Goal: Transaction & Acquisition: Purchase product/service

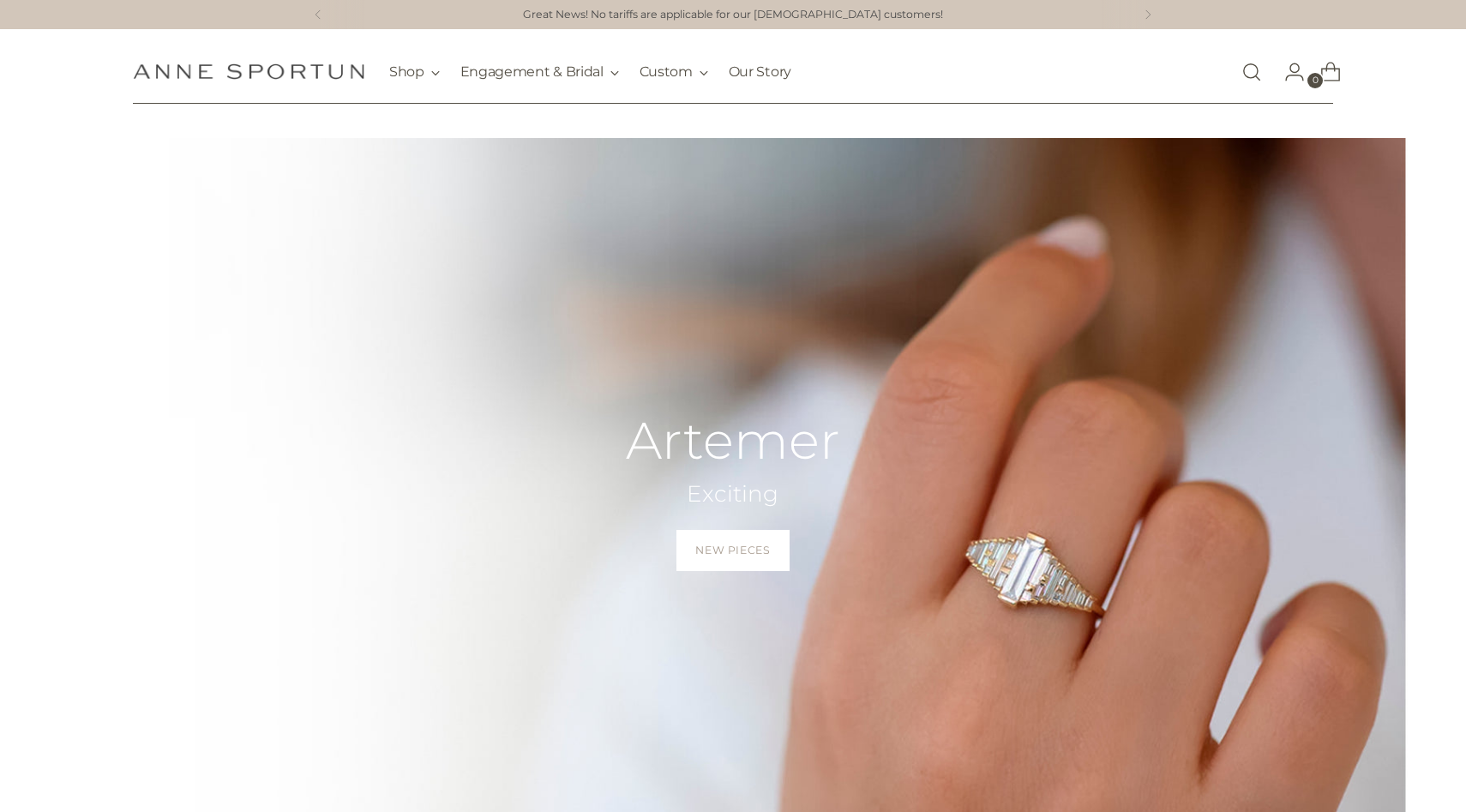
click at [1252, 79] on link "Open search modal" at bounding box center [1251, 72] width 34 height 34
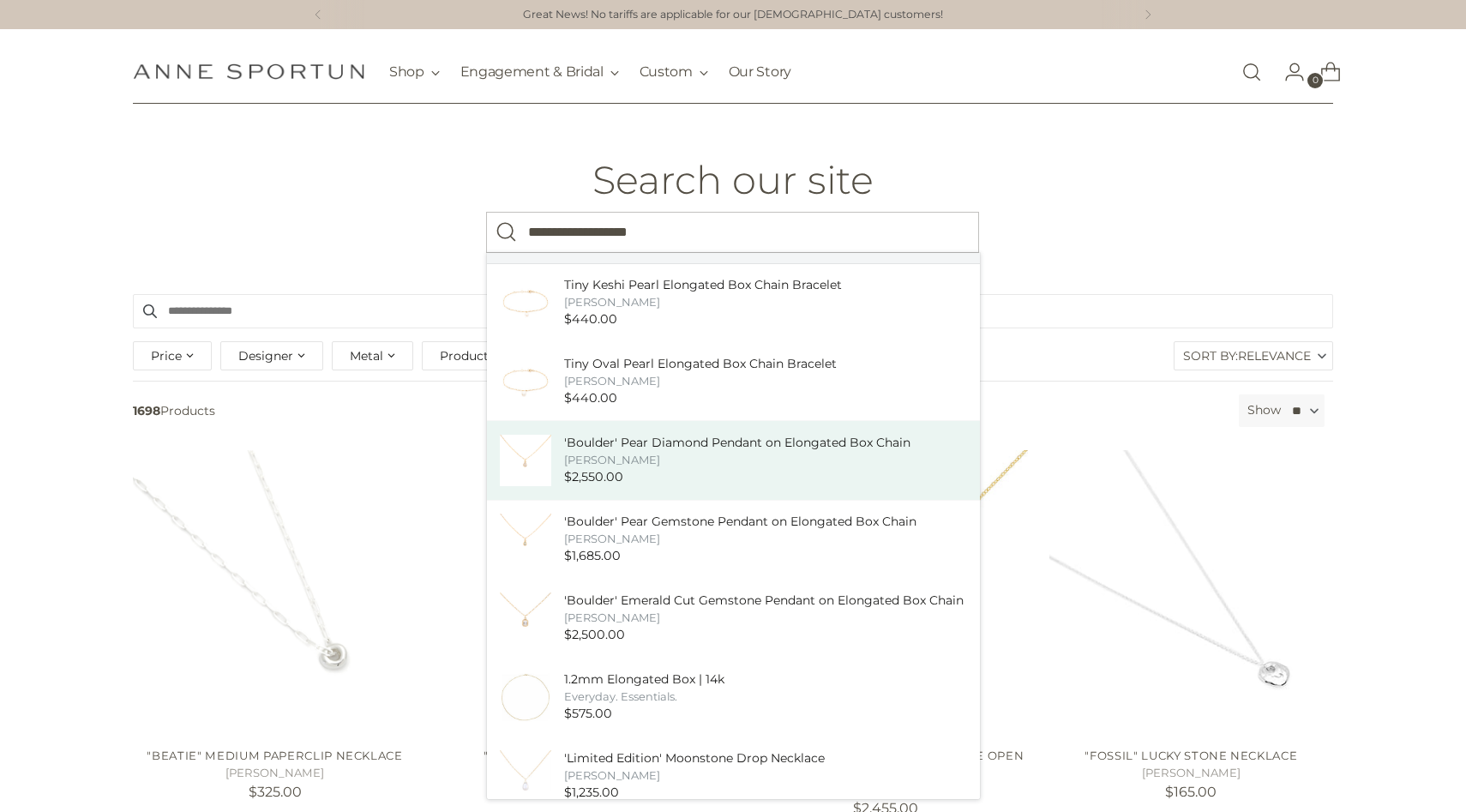
scroll to position [119, 0]
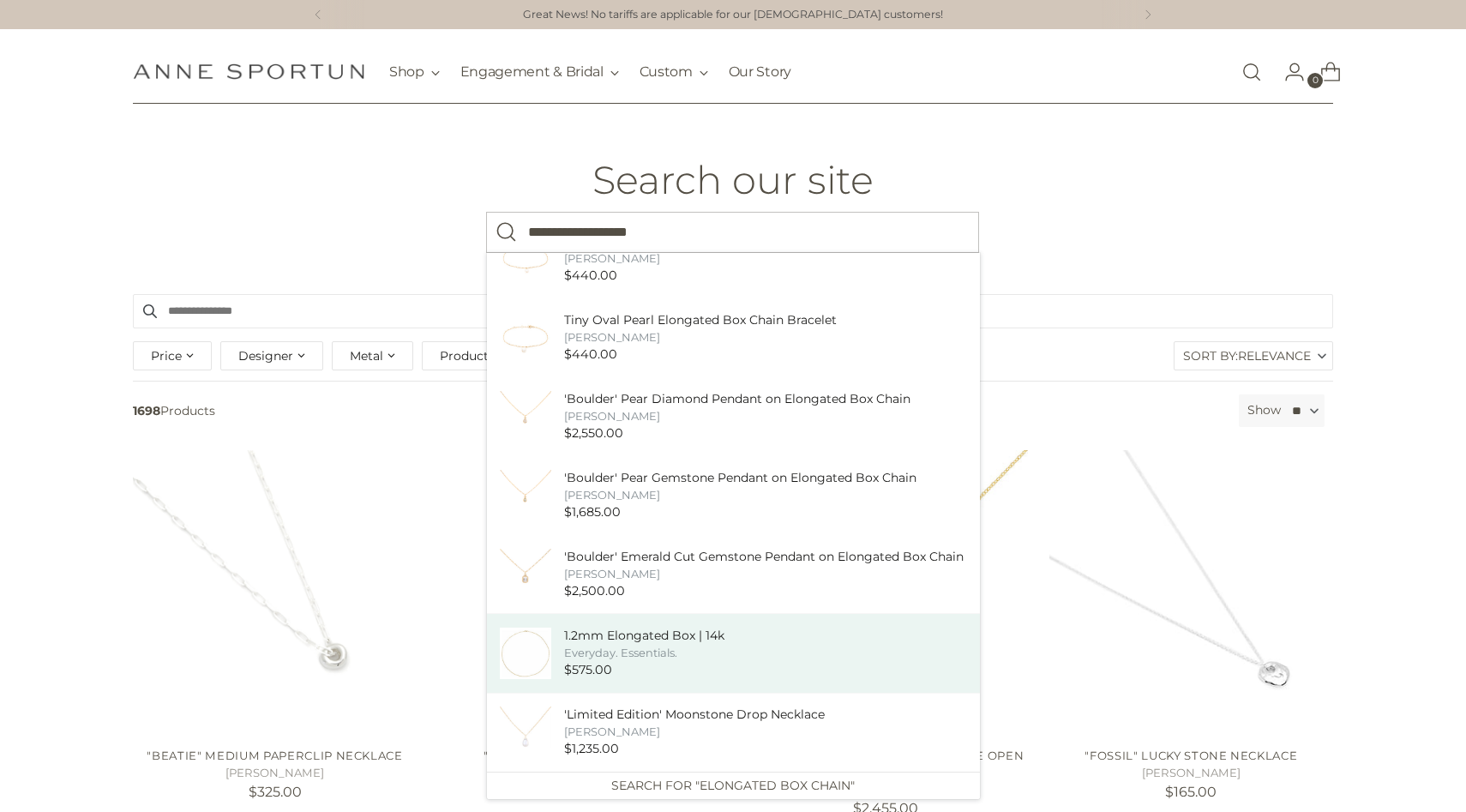
click at [666, 651] on div "Everyday. Essentials." at bounding box center [644, 652] width 160 height 16
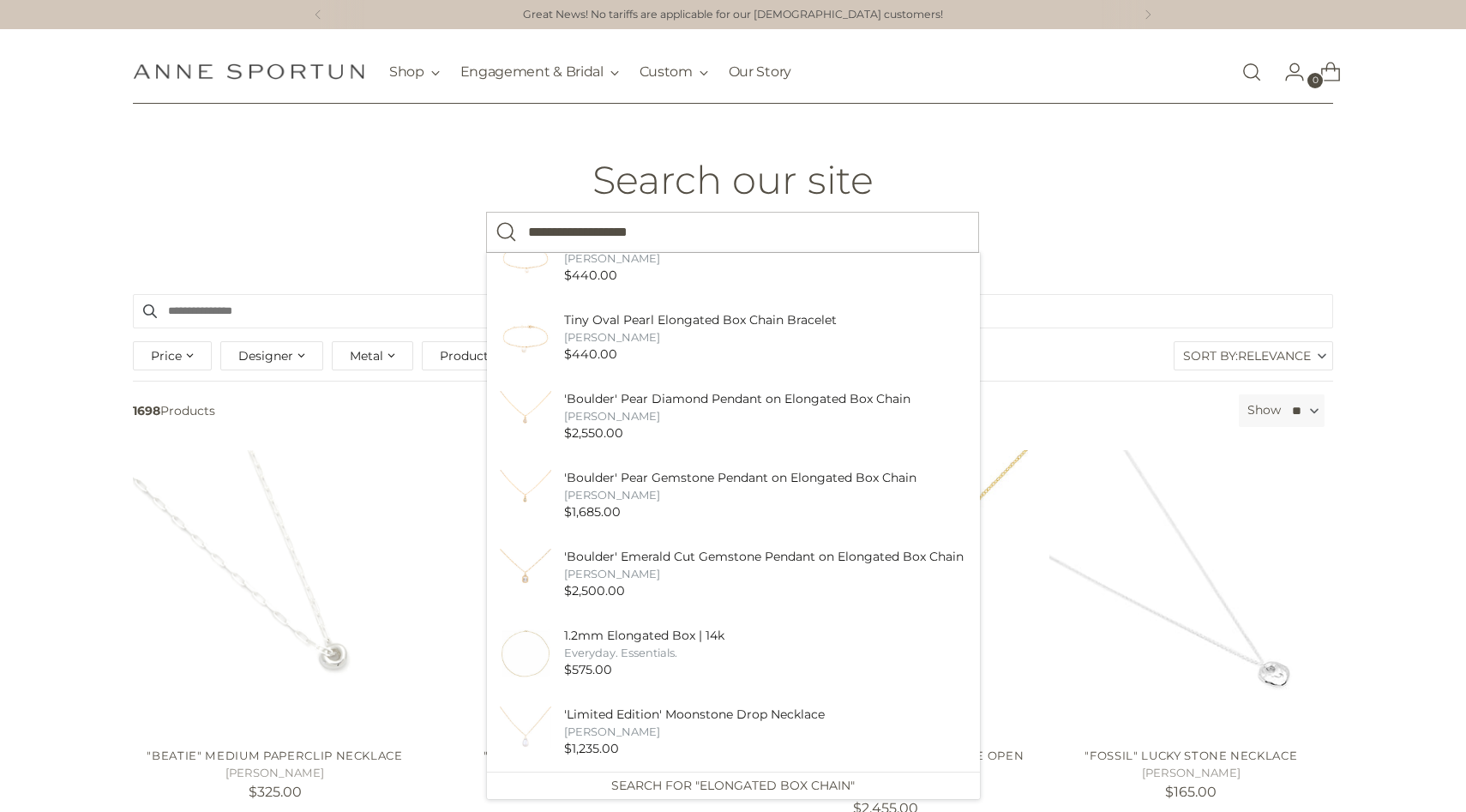
type input "**********"
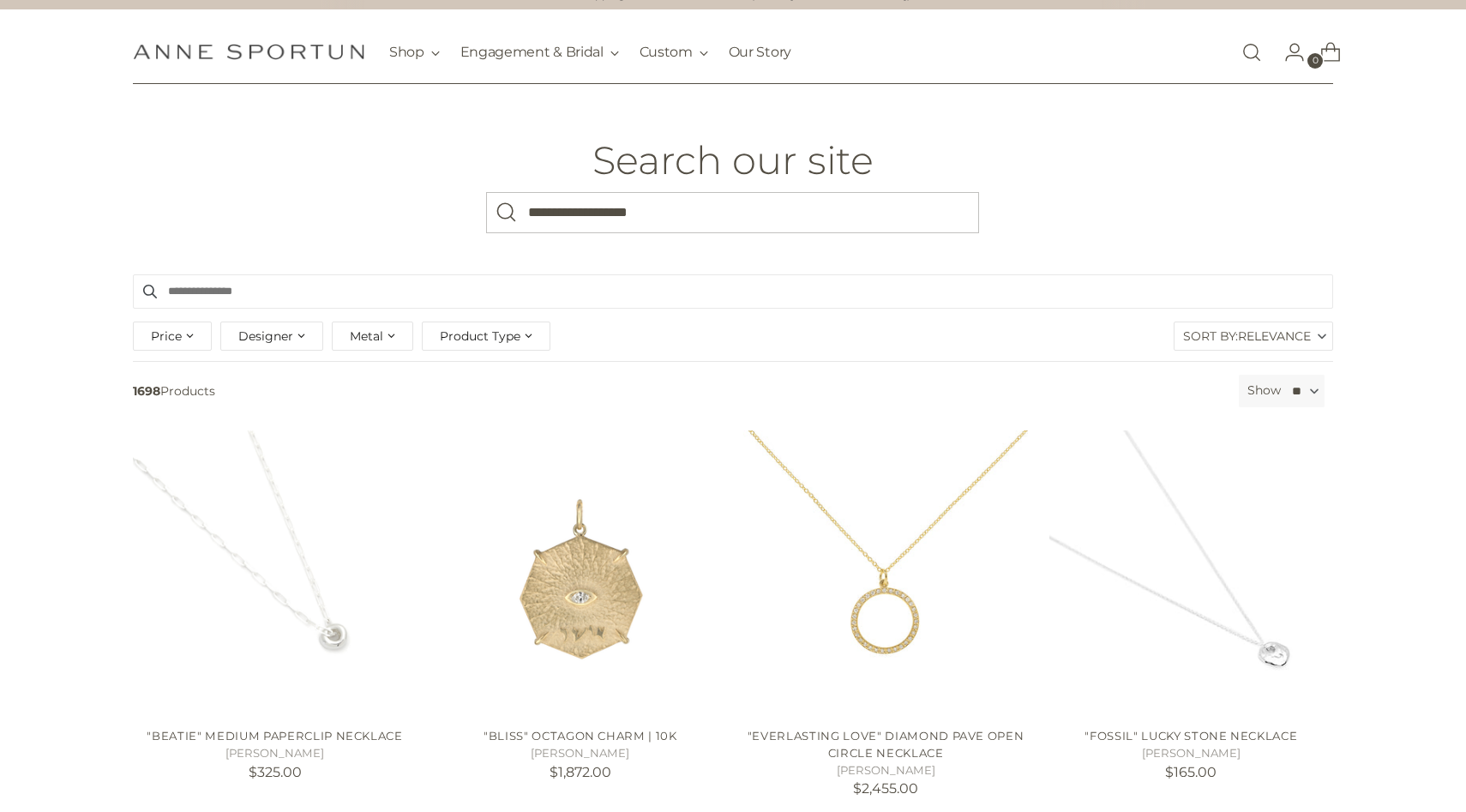
scroll to position [11, 0]
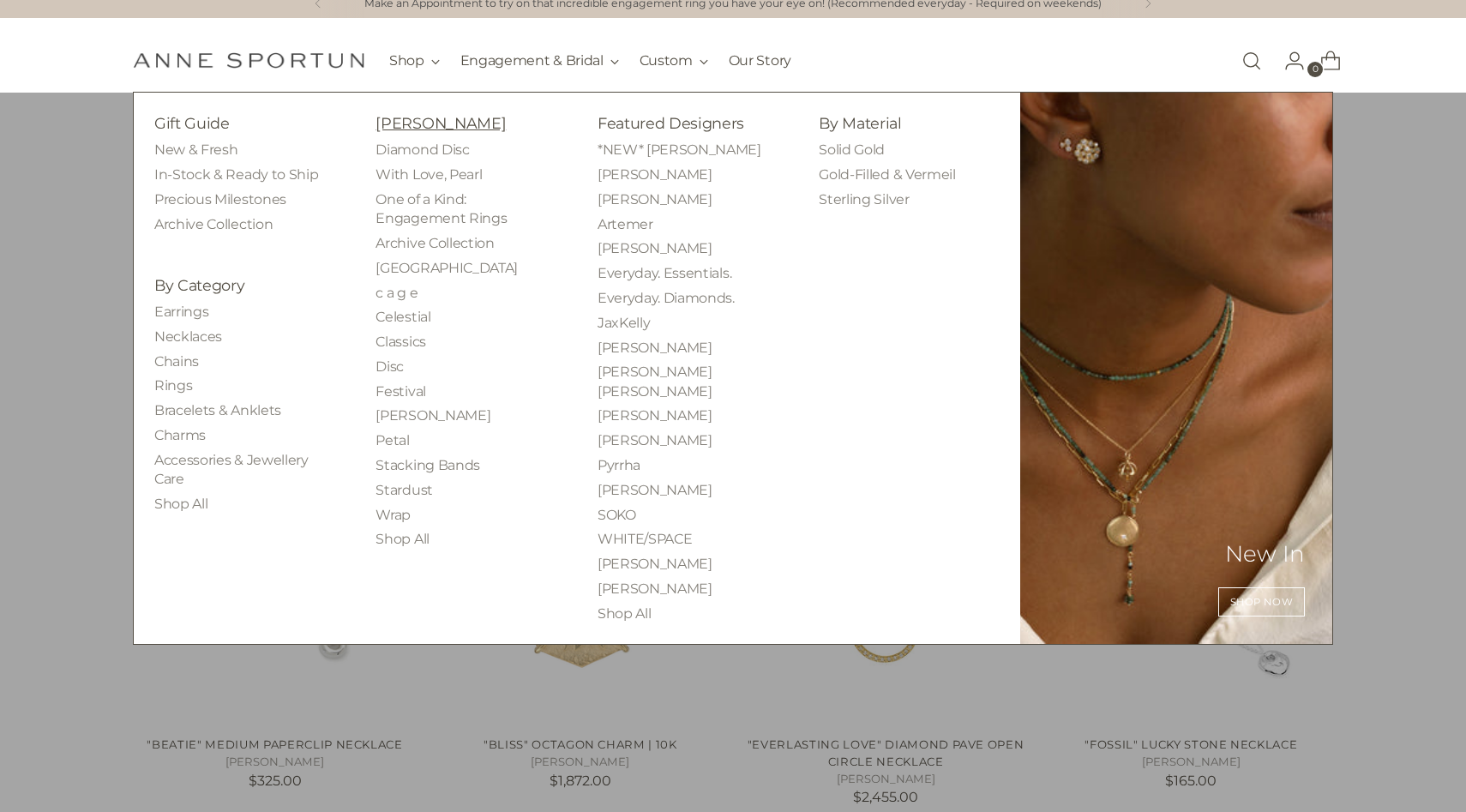
click at [447, 118] on link "[PERSON_NAME]" at bounding box center [440, 122] width 130 height 18
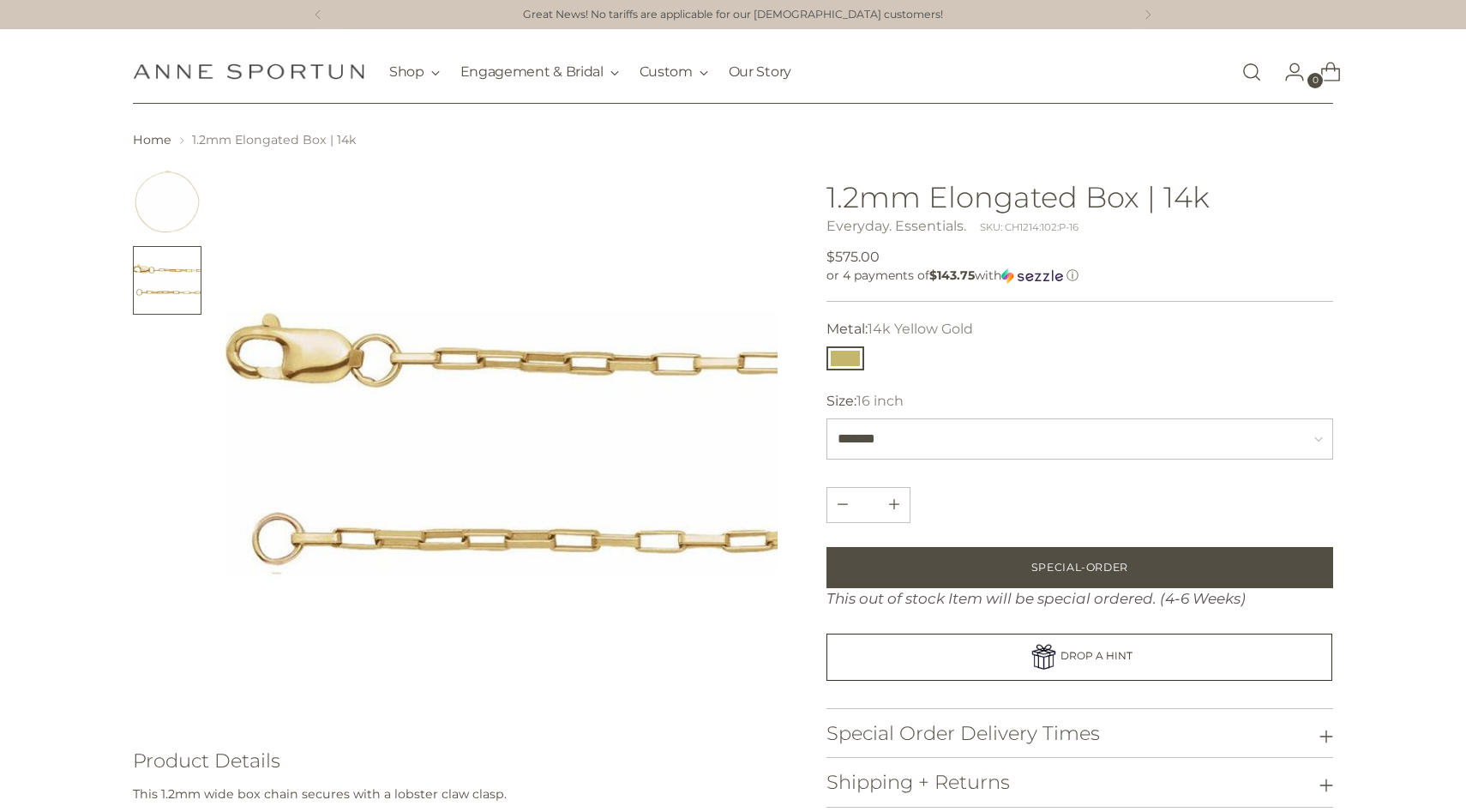
click at [174, 203] on img "Change image to image 1" at bounding box center [167, 201] width 69 height 69
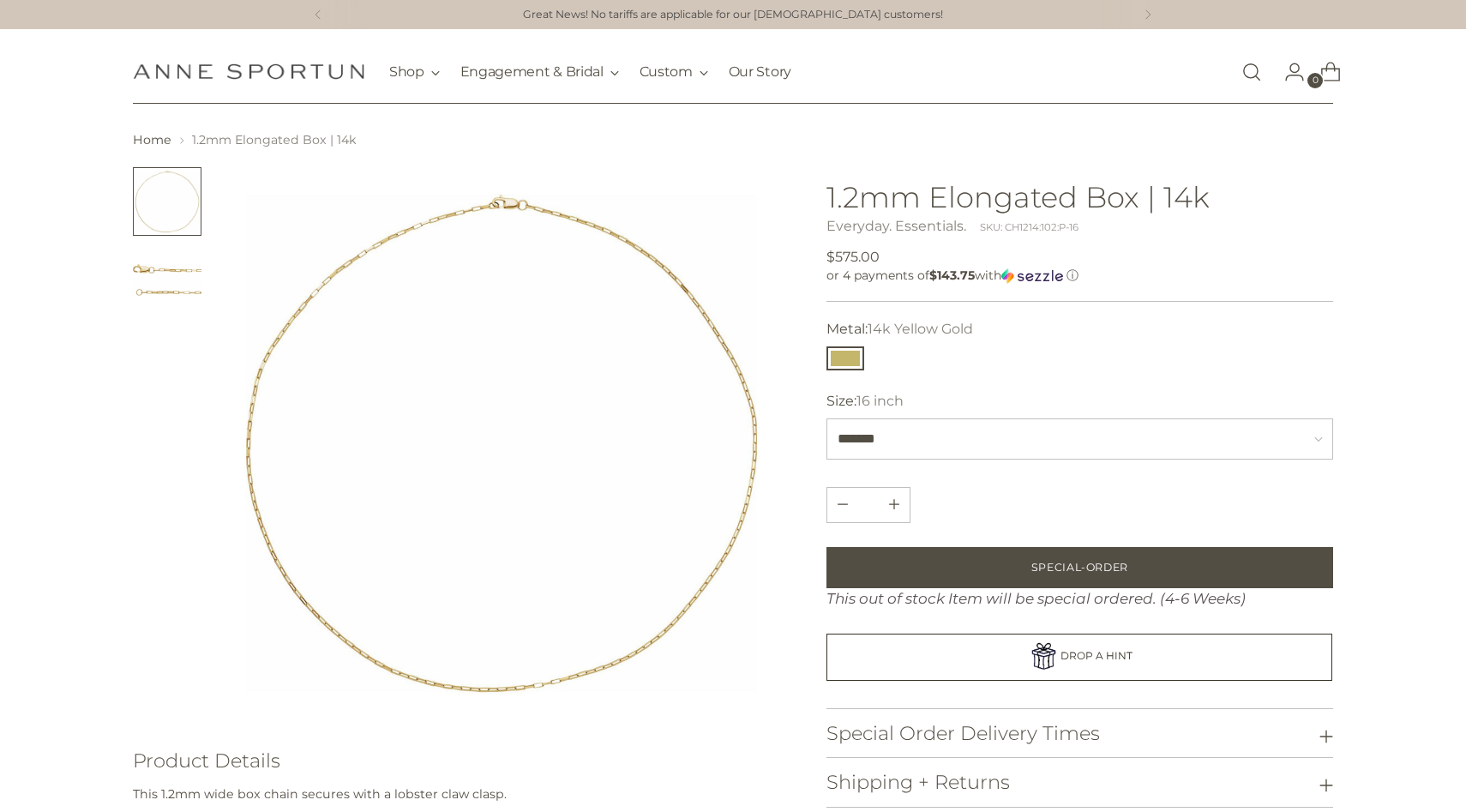
click at [169, 297] on img "Change image to image 2" at bounding box center [167, 280] width 69 height 69
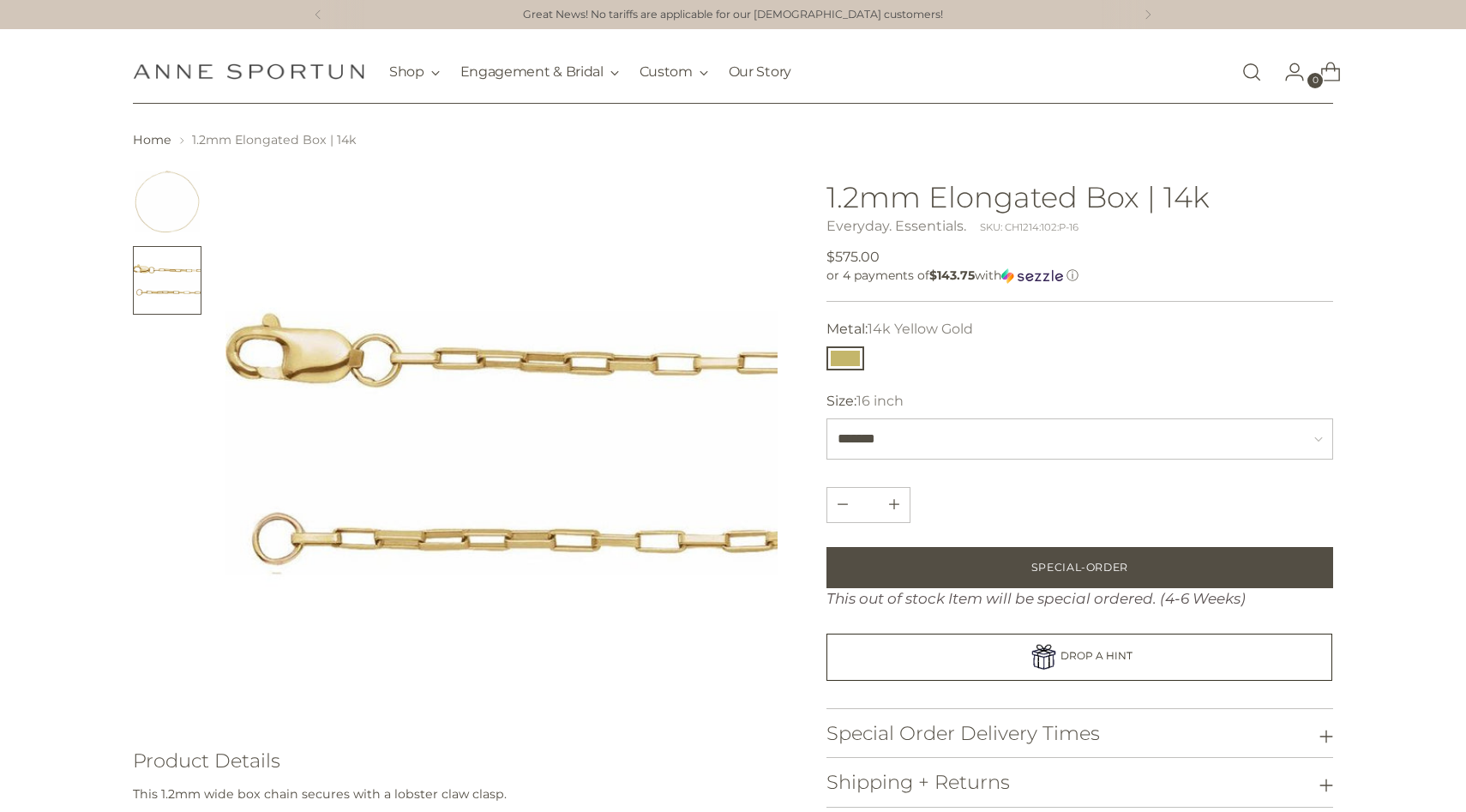
click at [159, 219] on img "Change image to image 1" at bounding box center [167, 201] width 69 height 69
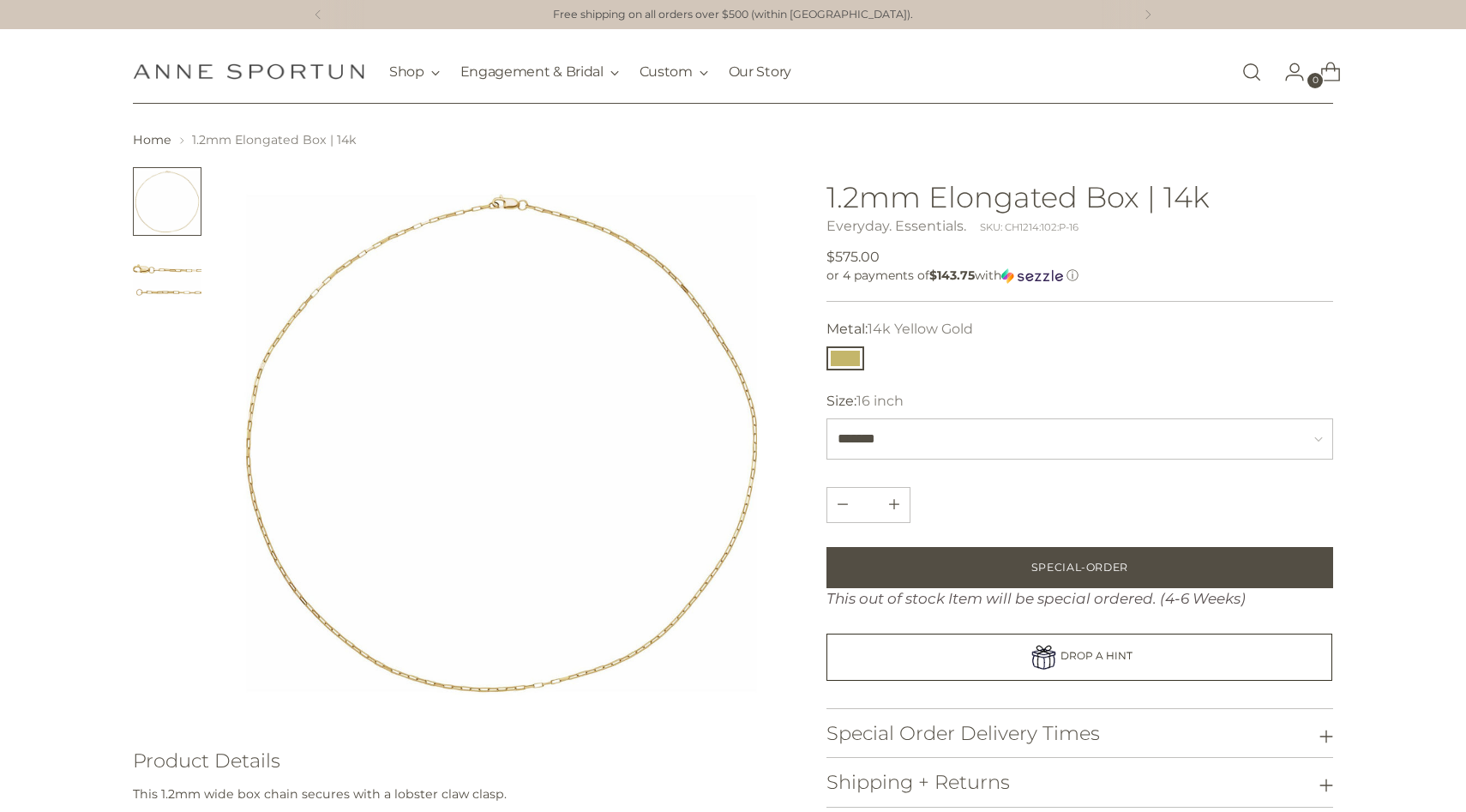
click at [161, 258] on img "Change image to image 2" at bounding box center [167, 280] width 69 height 69
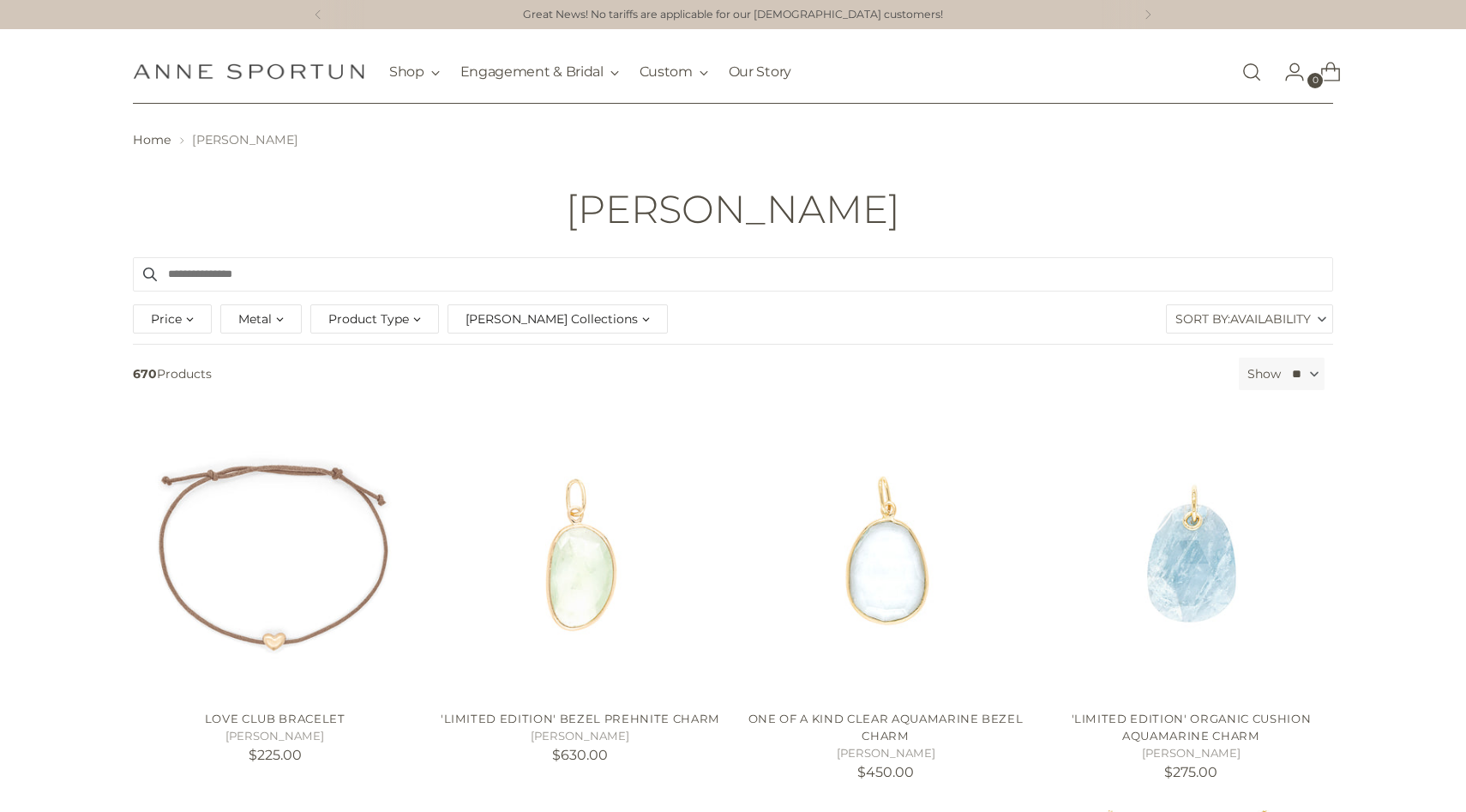
click at [390, 317] on span "Product Type" at bounding box center [368, 318] width 81 height 19
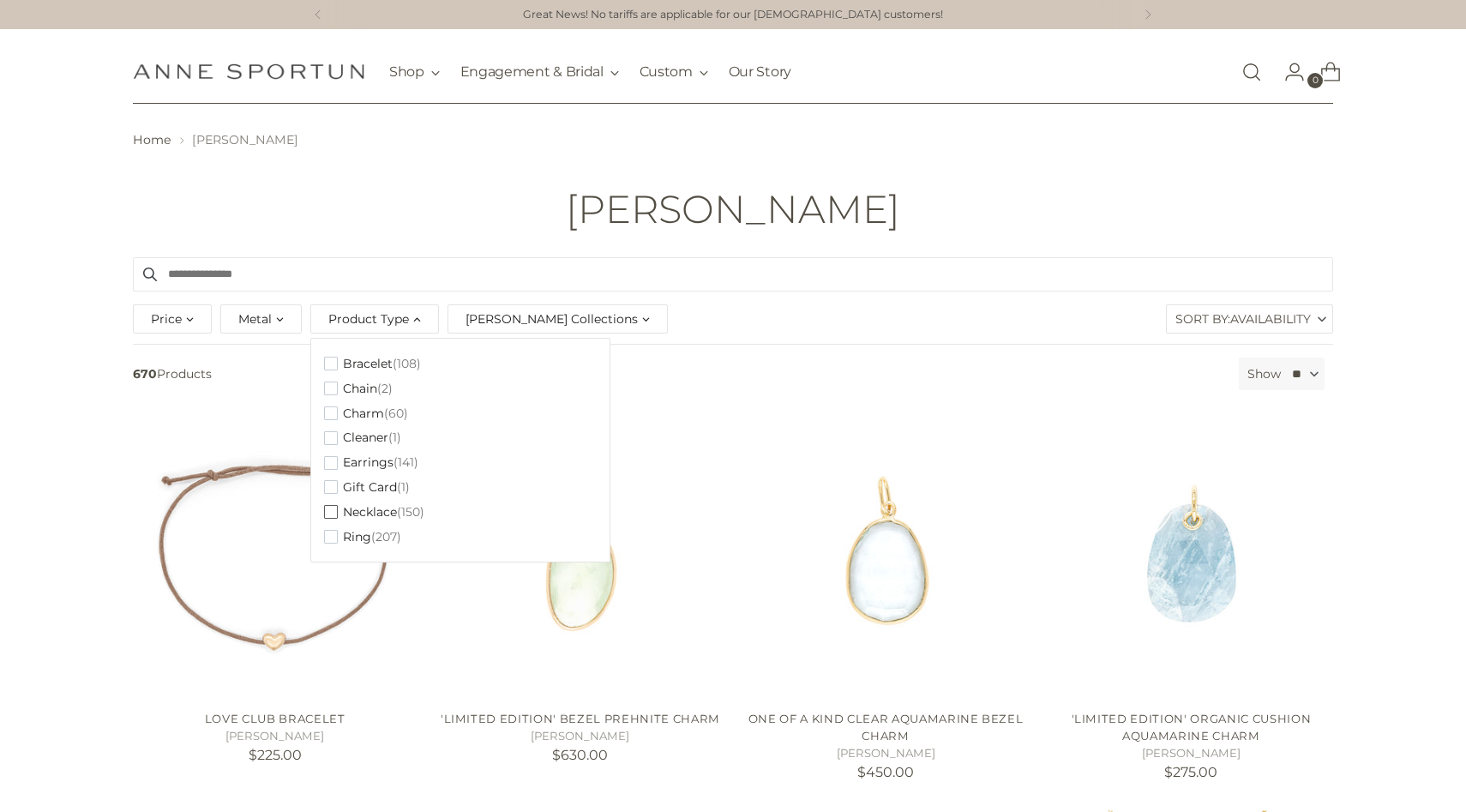
click at [395, 512] on span "Necklace" at bounding box center [369, 512] width 54 height 14
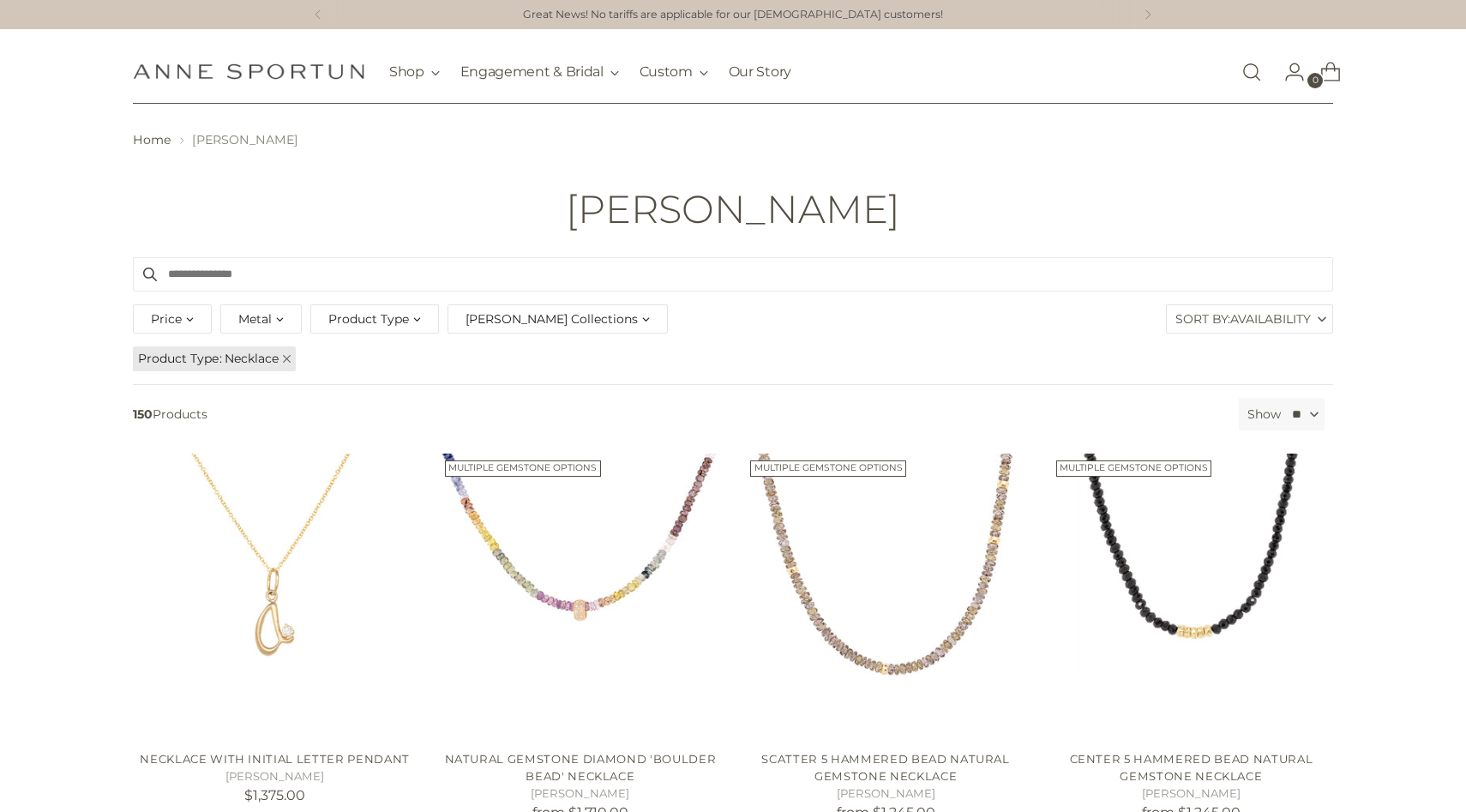
click at [1247, 309] on span "Availability" at bounding box center [1270, 318] width 81 height 27
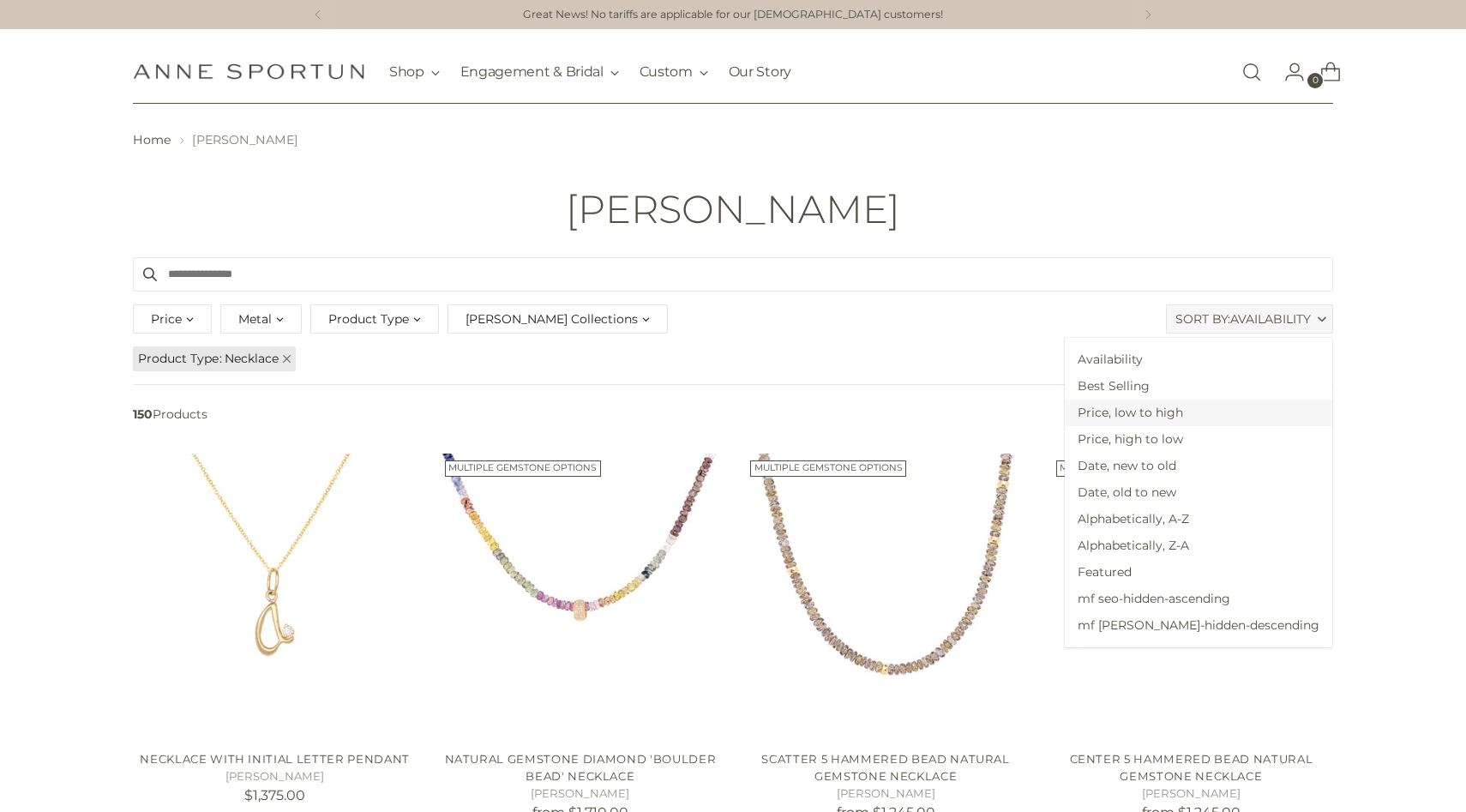
click at [1262, 419] on span "Price, low to high" at bounding box center [1198, 413] width 268 height 26
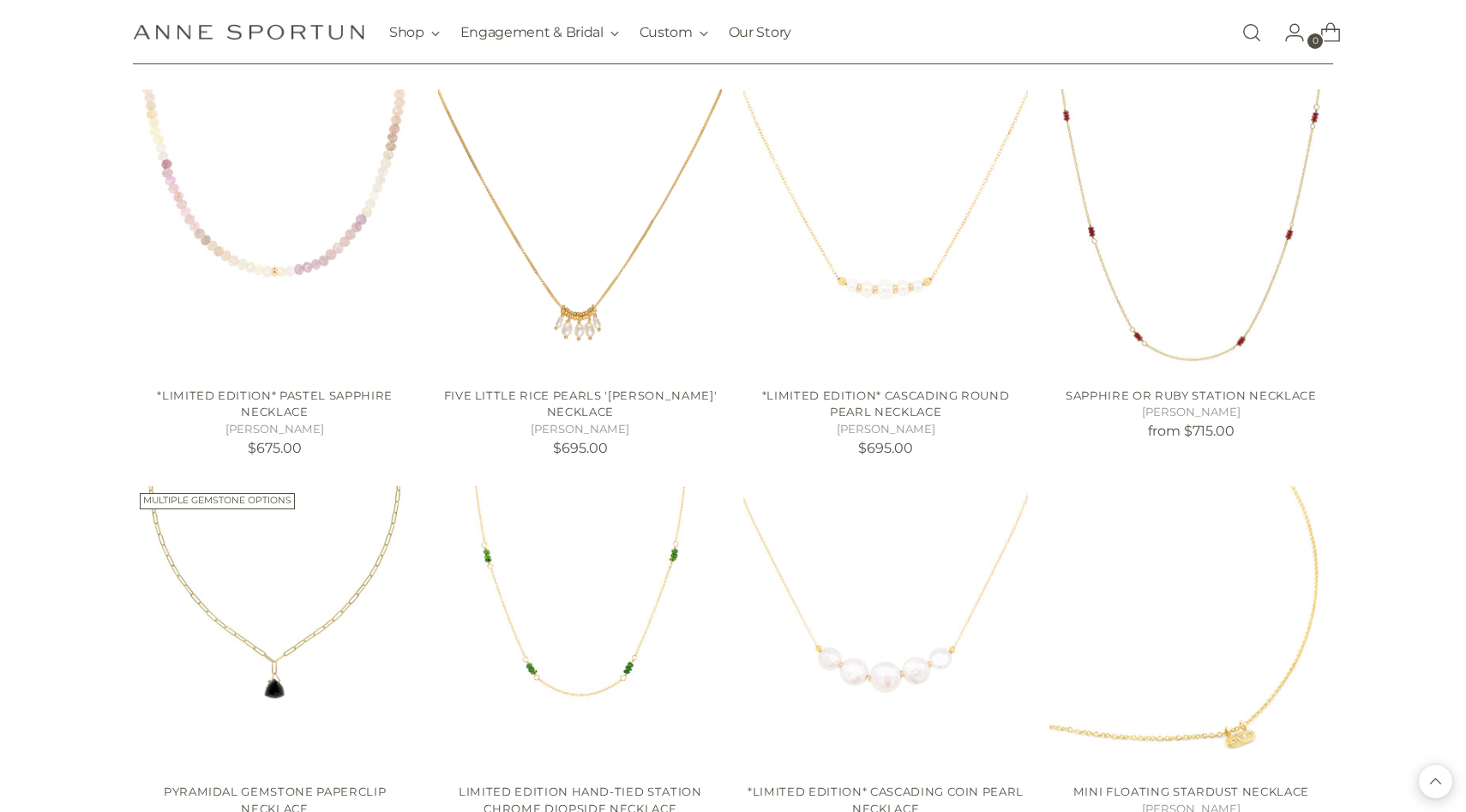
scroll to position [1562, 0]
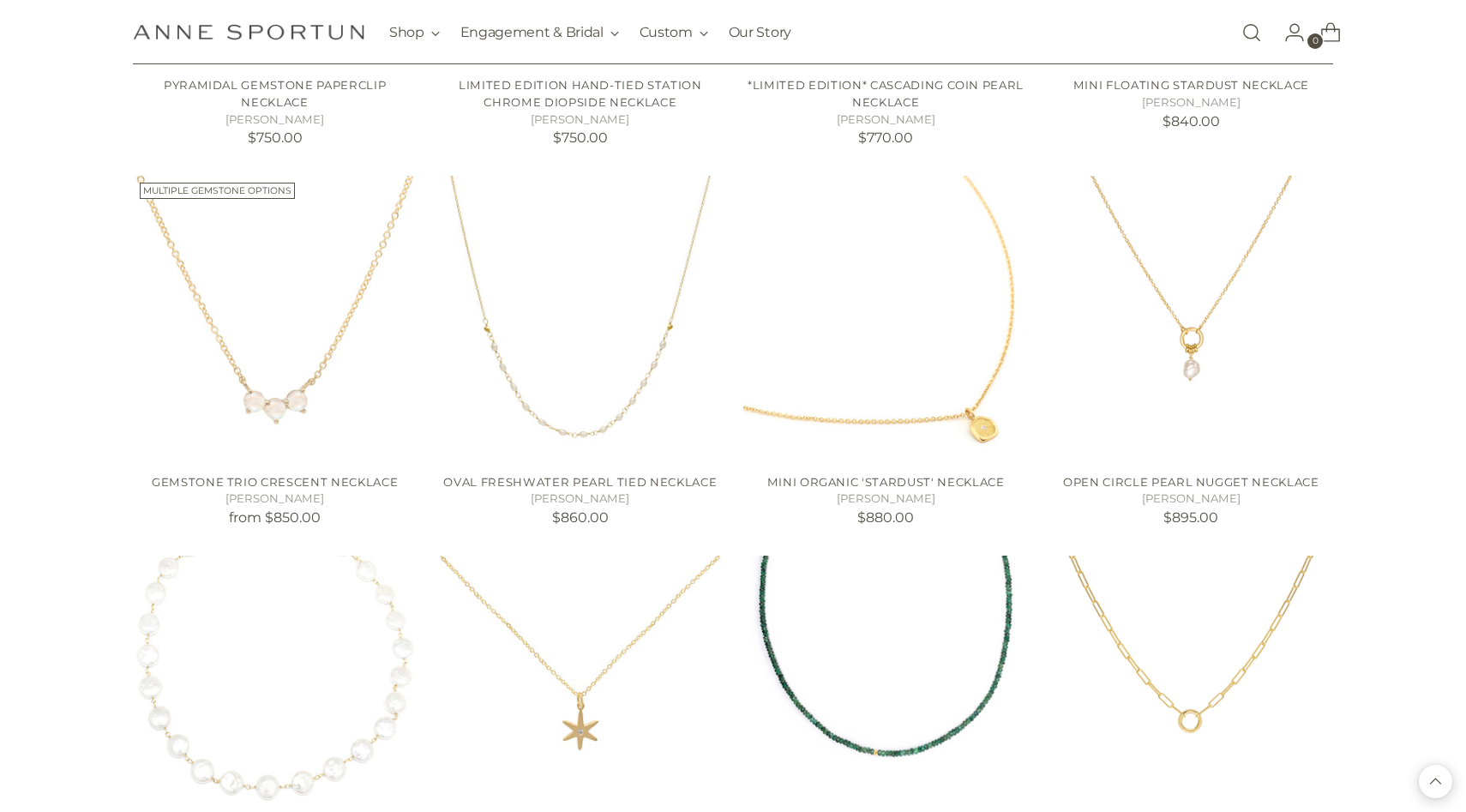
scroll to position [2263, 0]
click at [0, 0] on img "Open Circle Pearl Nugget Necklace" at bounding box center [0, 0] width 0 height 0
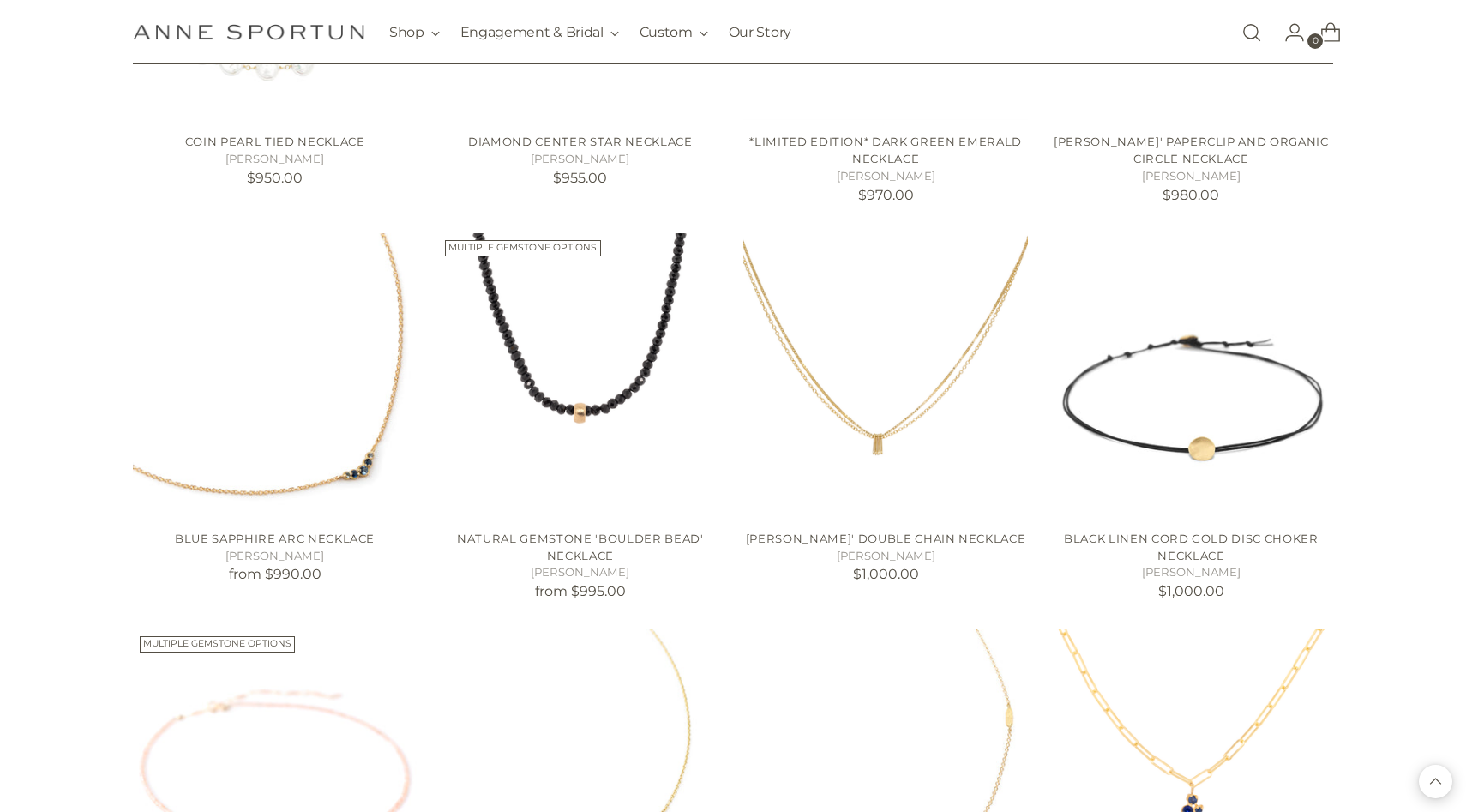
scroll to position [2983, 0]
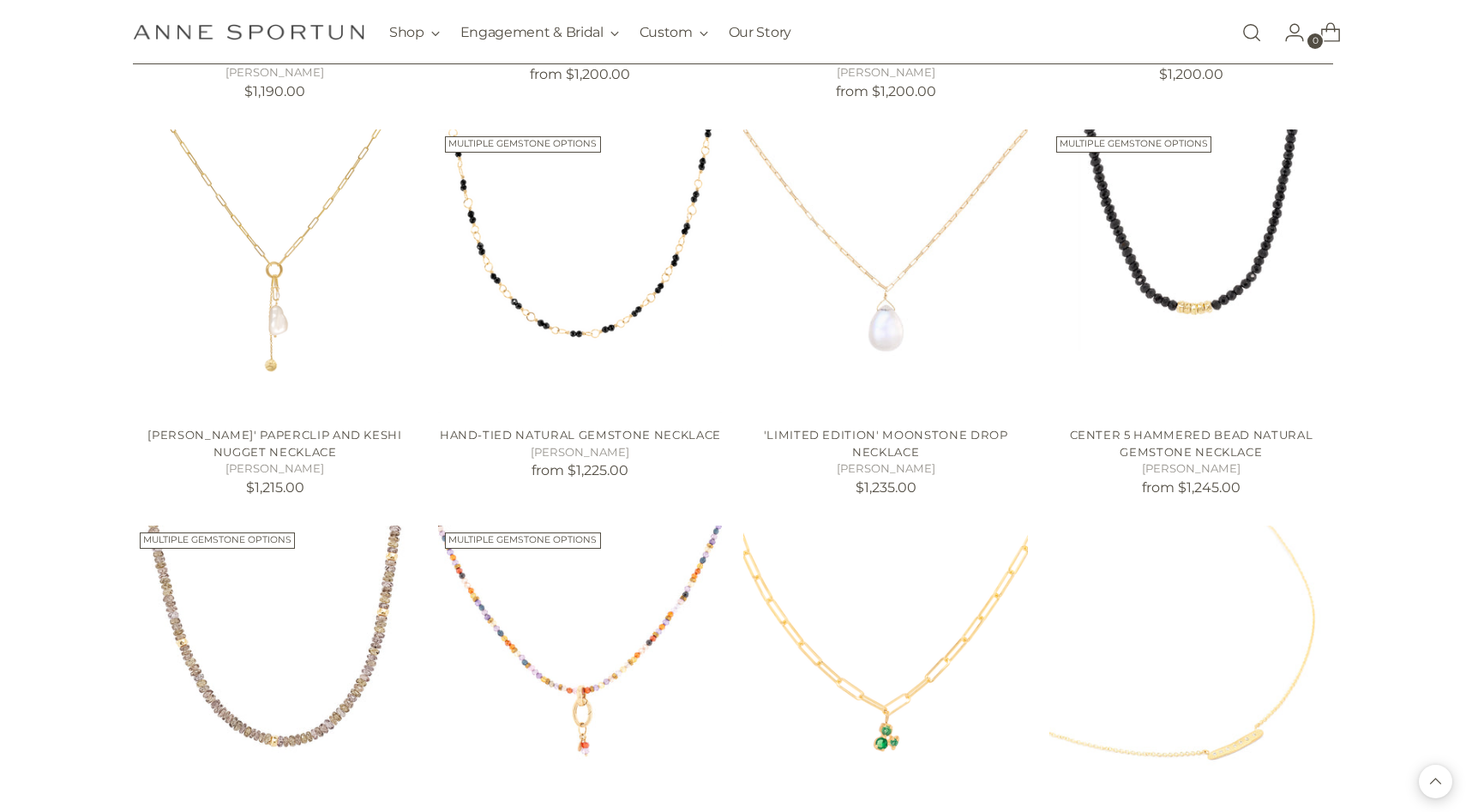
scroll to position [4652, 0]
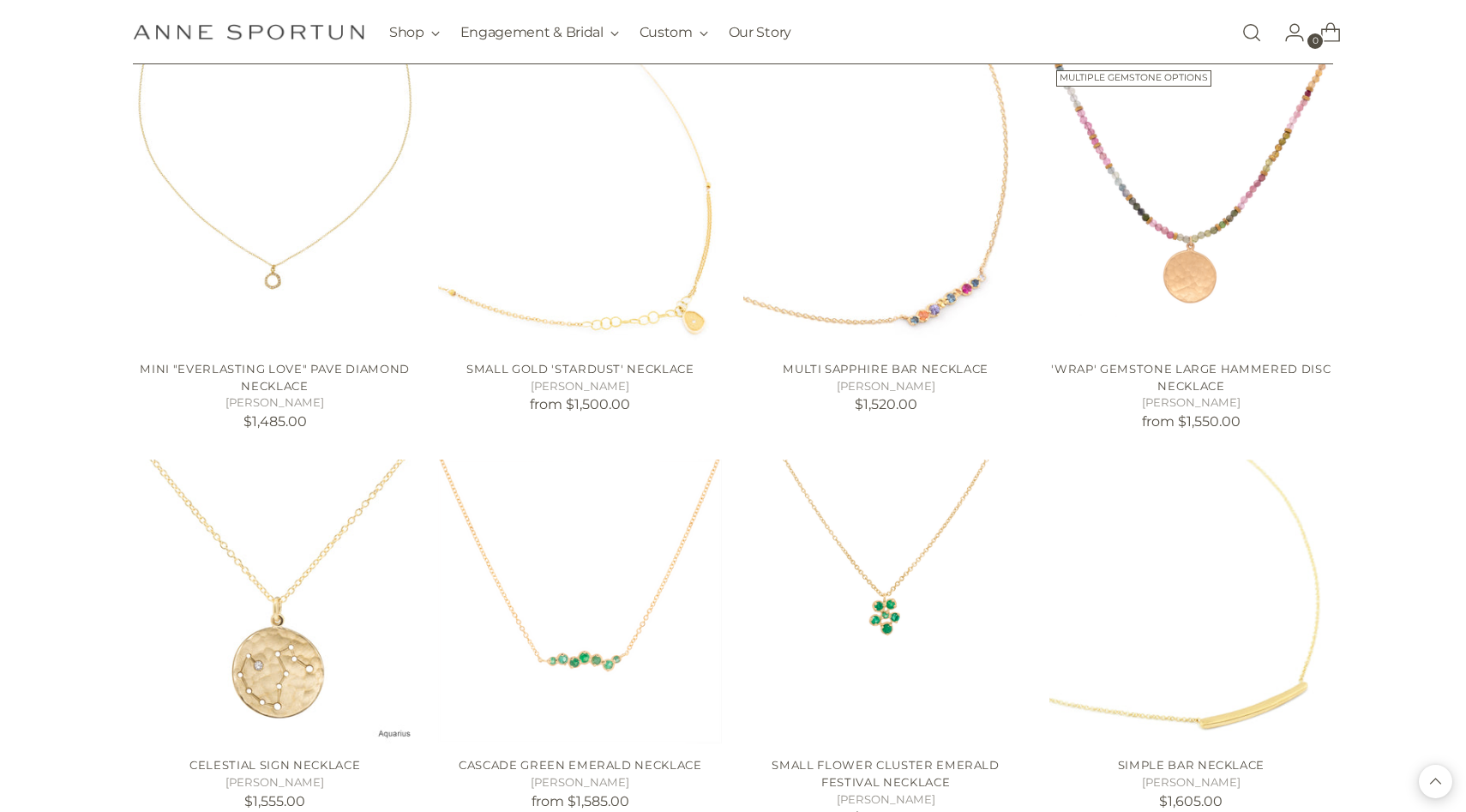
scroll to position [6257, 0]
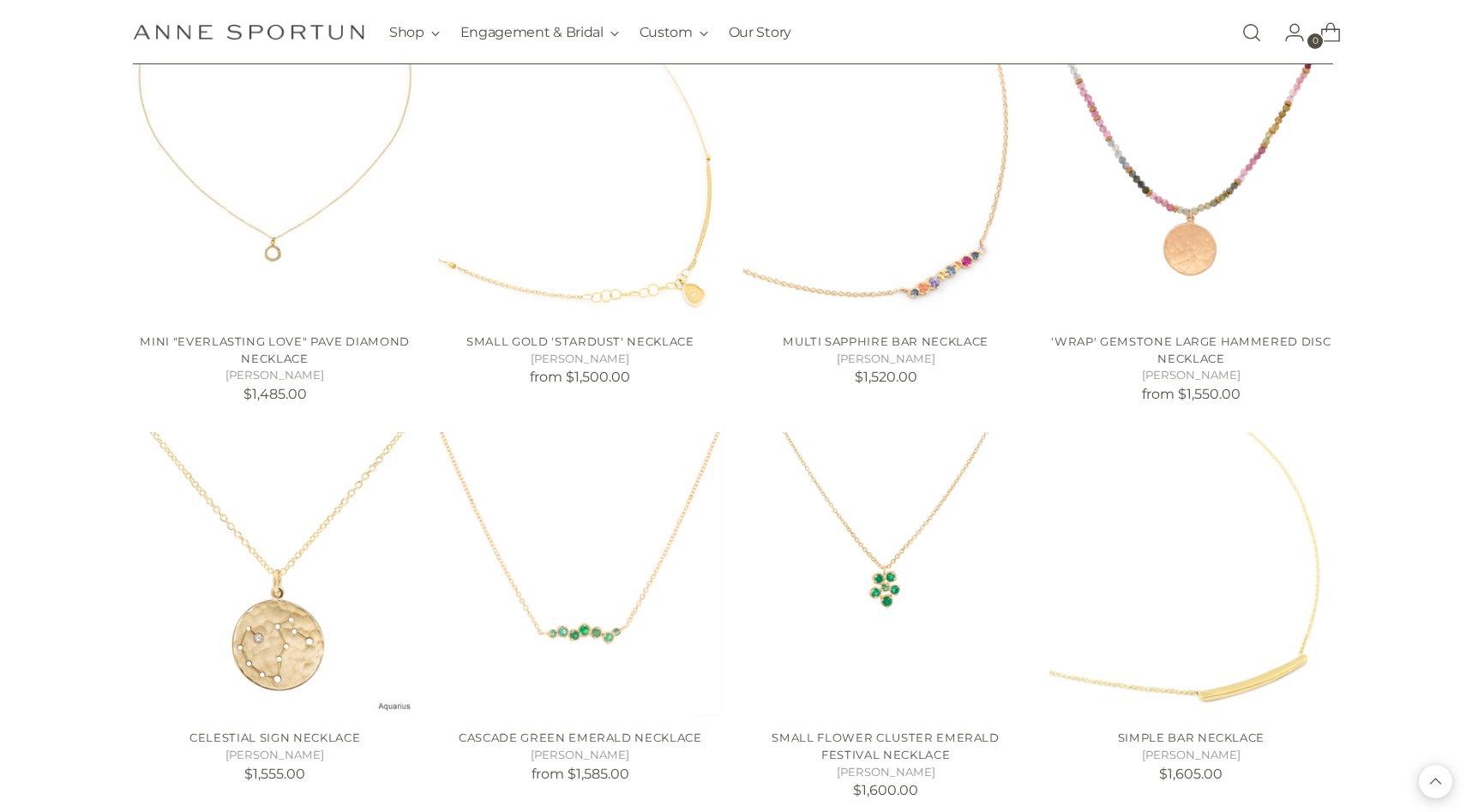
scroll to position [6317, 0]
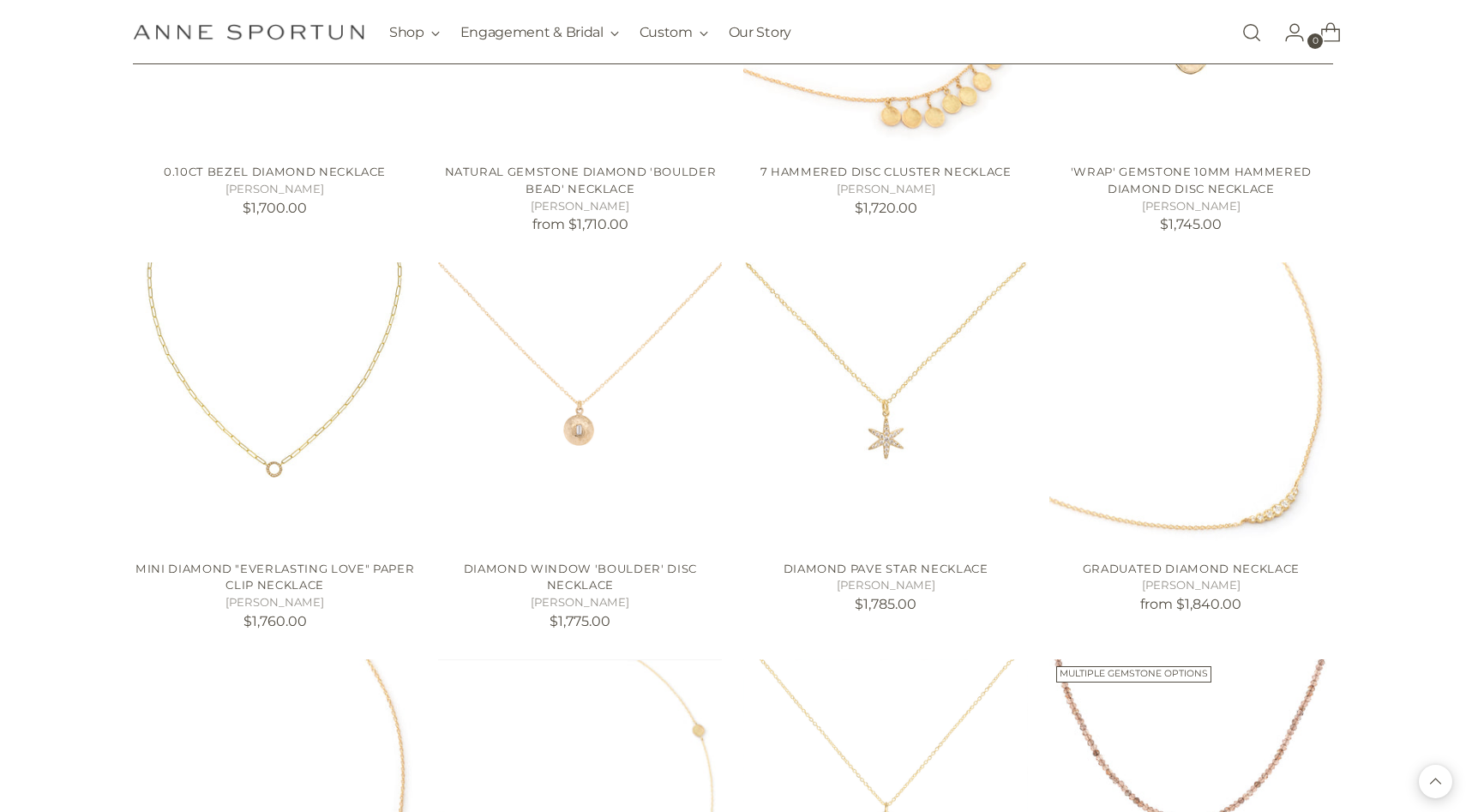
scroll to position [7690, 0]
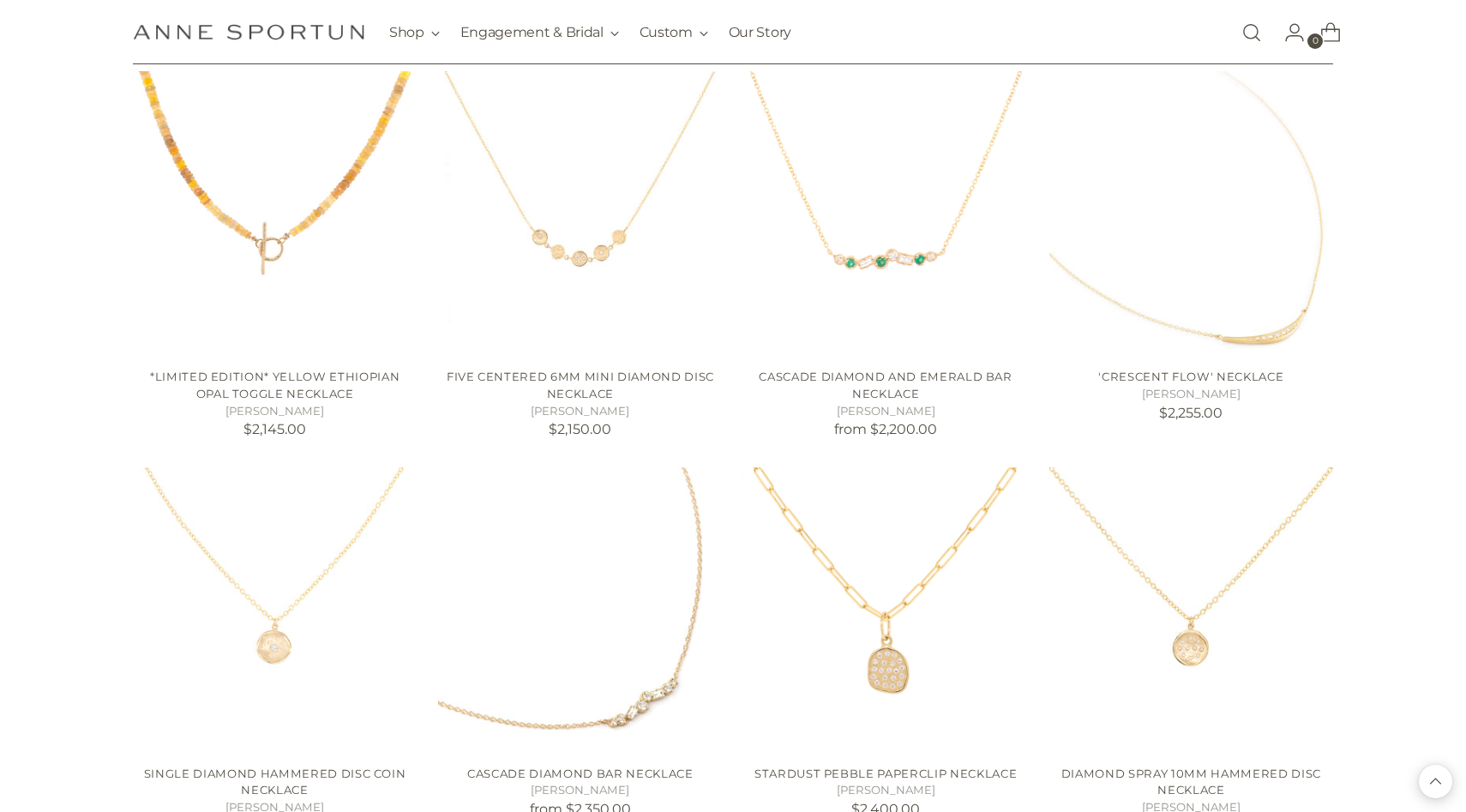
scroll to position [9135, 0]
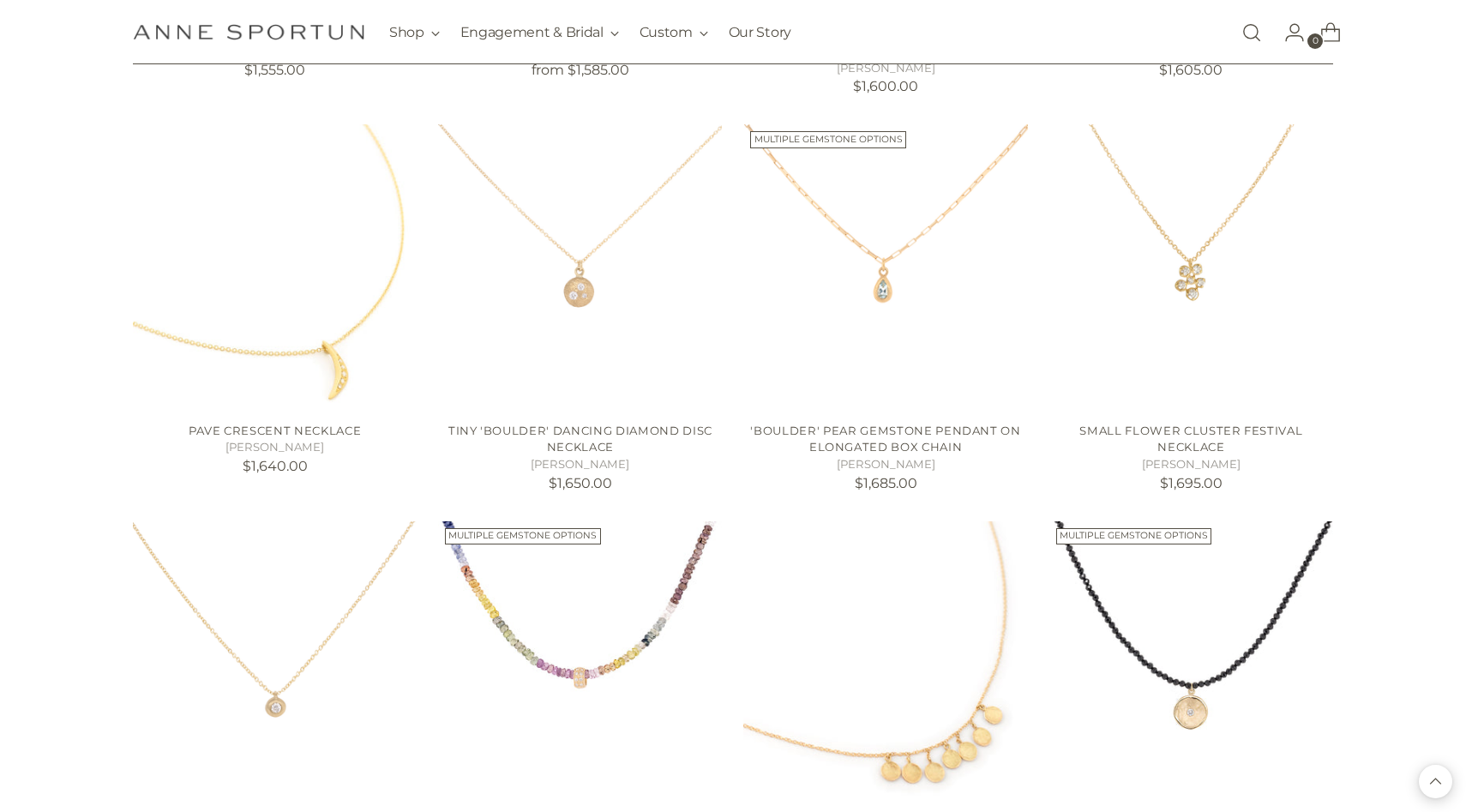
scroll to position [7033, 0]
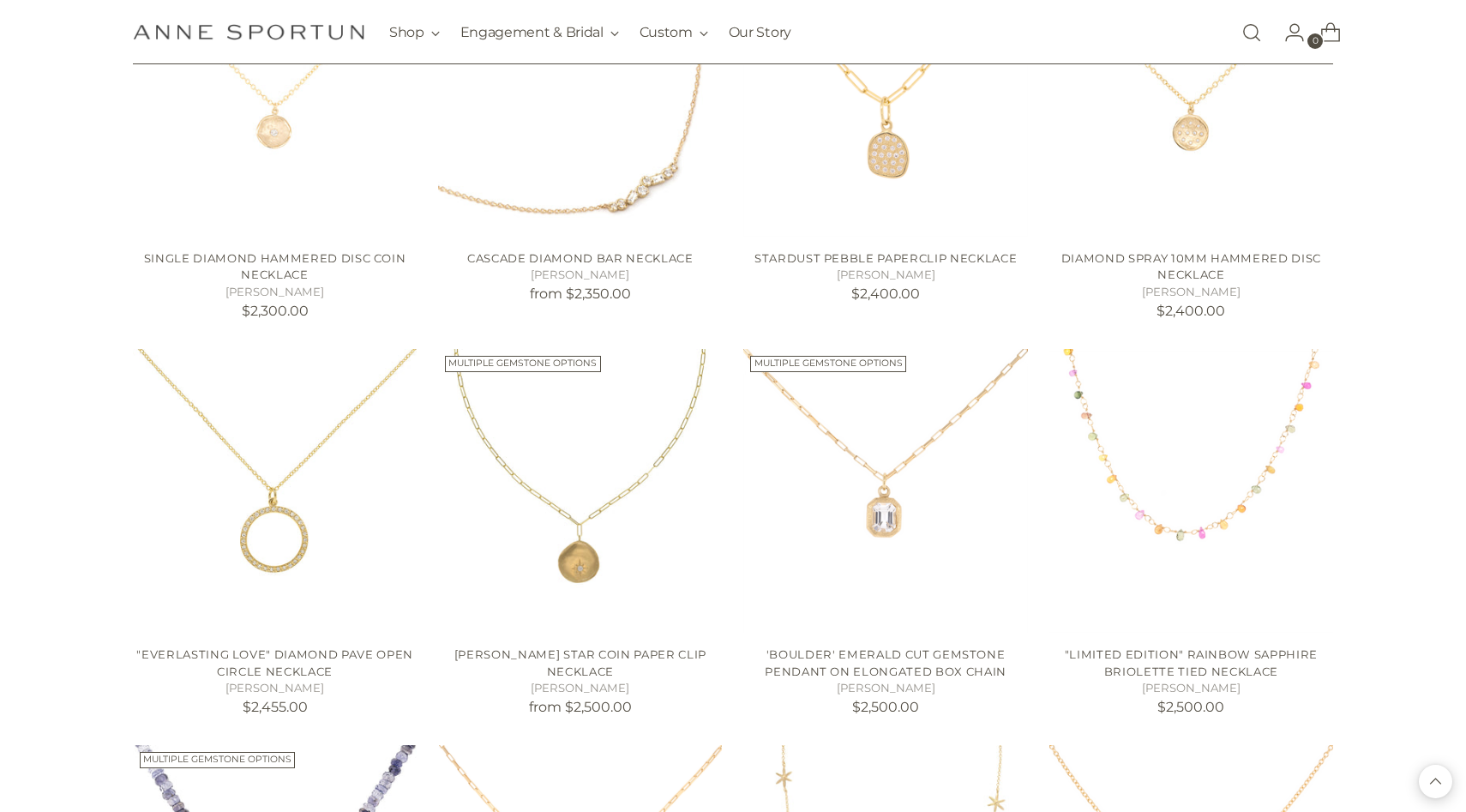
scroll to position [9693, 0]
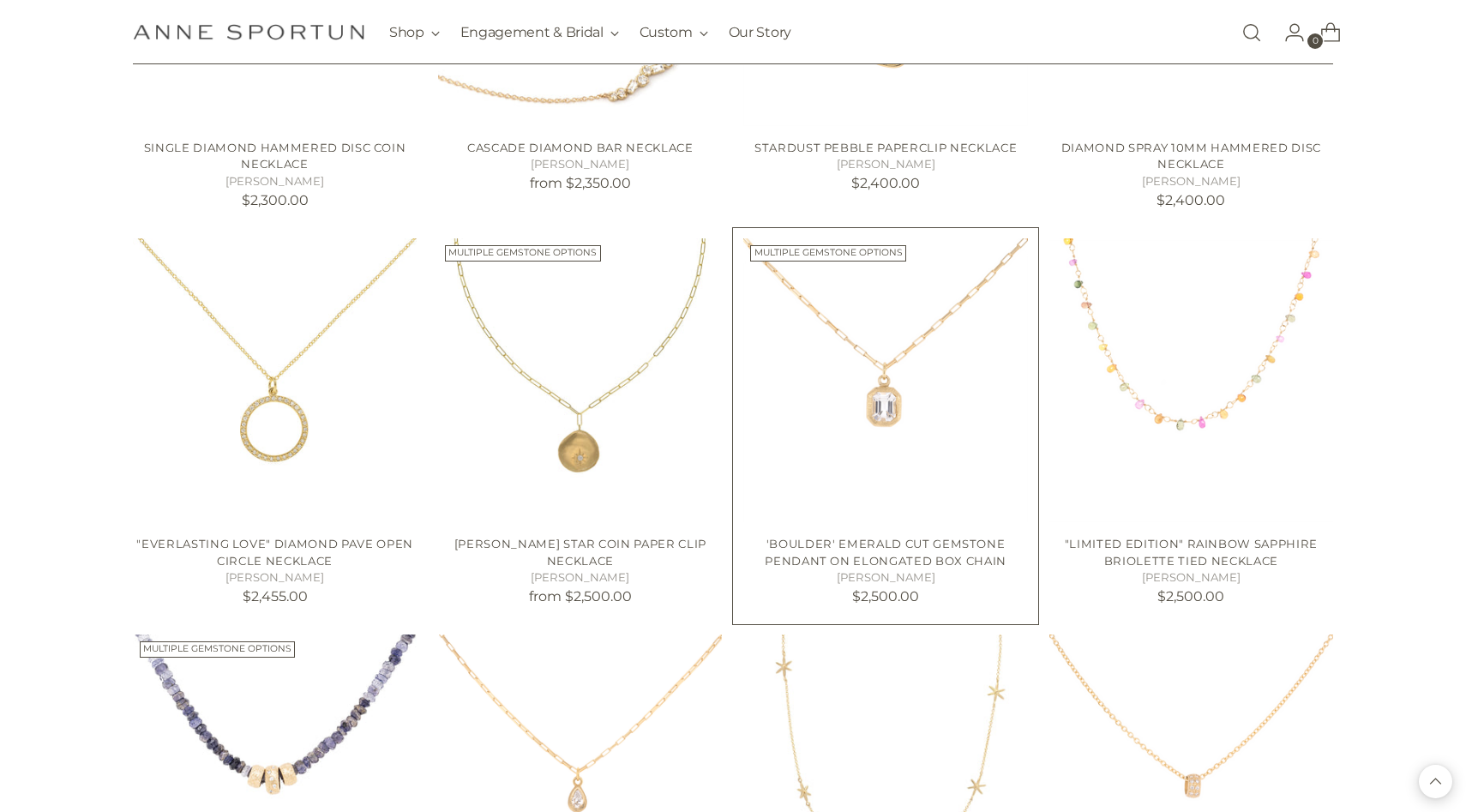
click at [0, 0] on img "'Boulder' Emerald Cut Gemstone Pendant on Elongated Box Chain" at bounding box center [0, 0] width 0 height 0
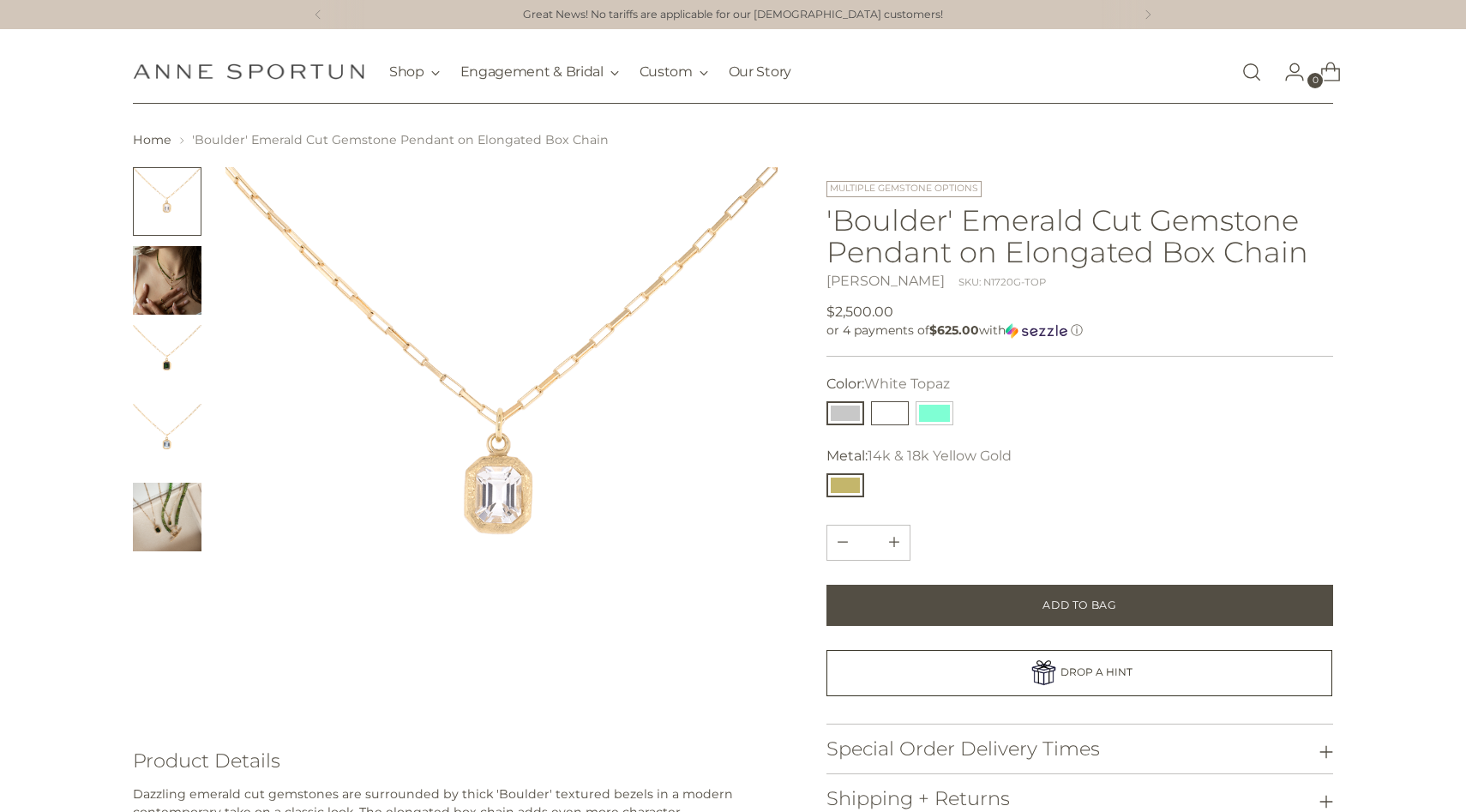
click at [888, 418] on button "Green Tourmaline" at bounding box center [889, 413] width 38 height 24
click at [943, 414] on button "Aquamarine" at bounding box center [935, 413] width 38 height 24
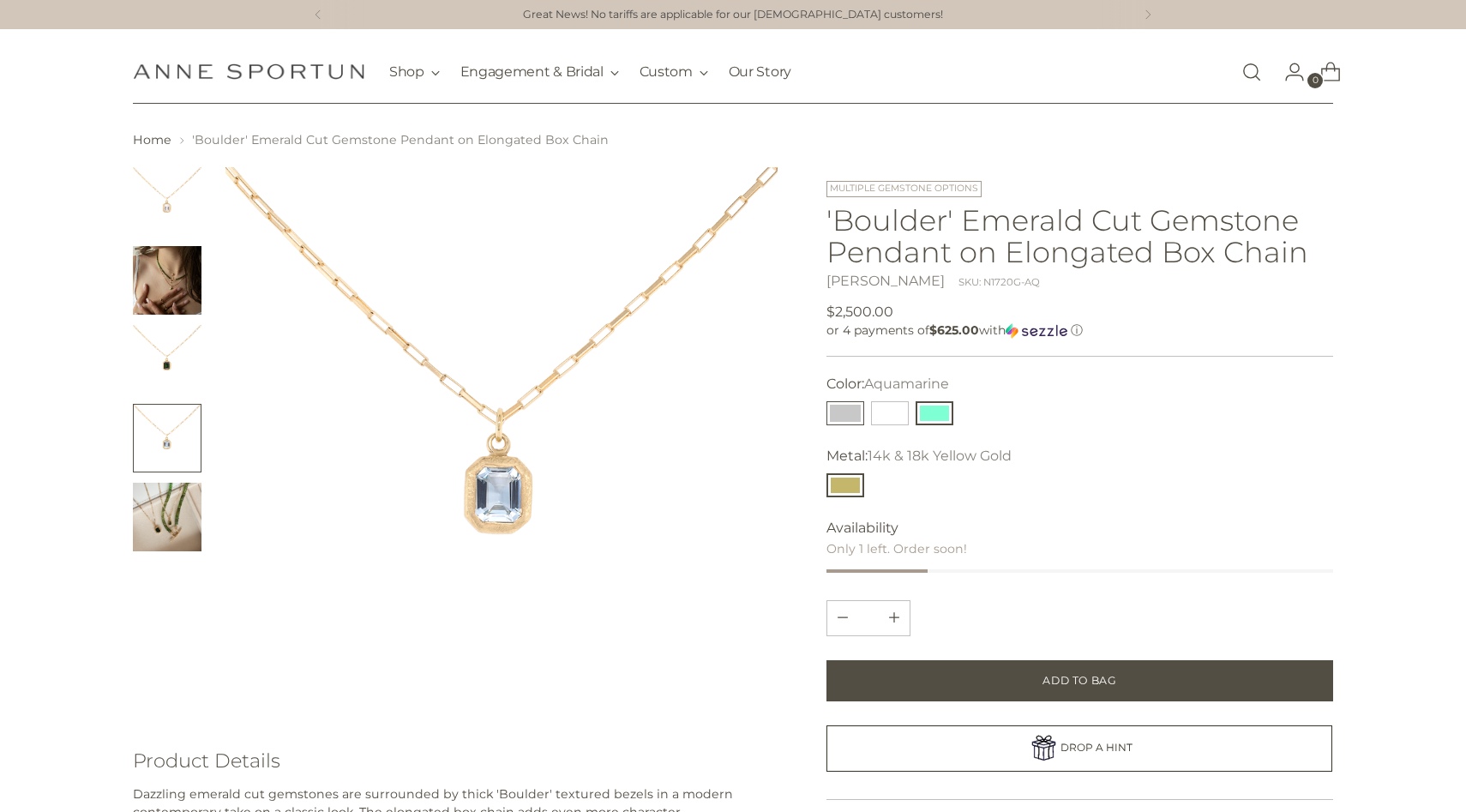
click at [859, 422] on button "White Topaz" at bounding box center [845, 413] width 38 height 24
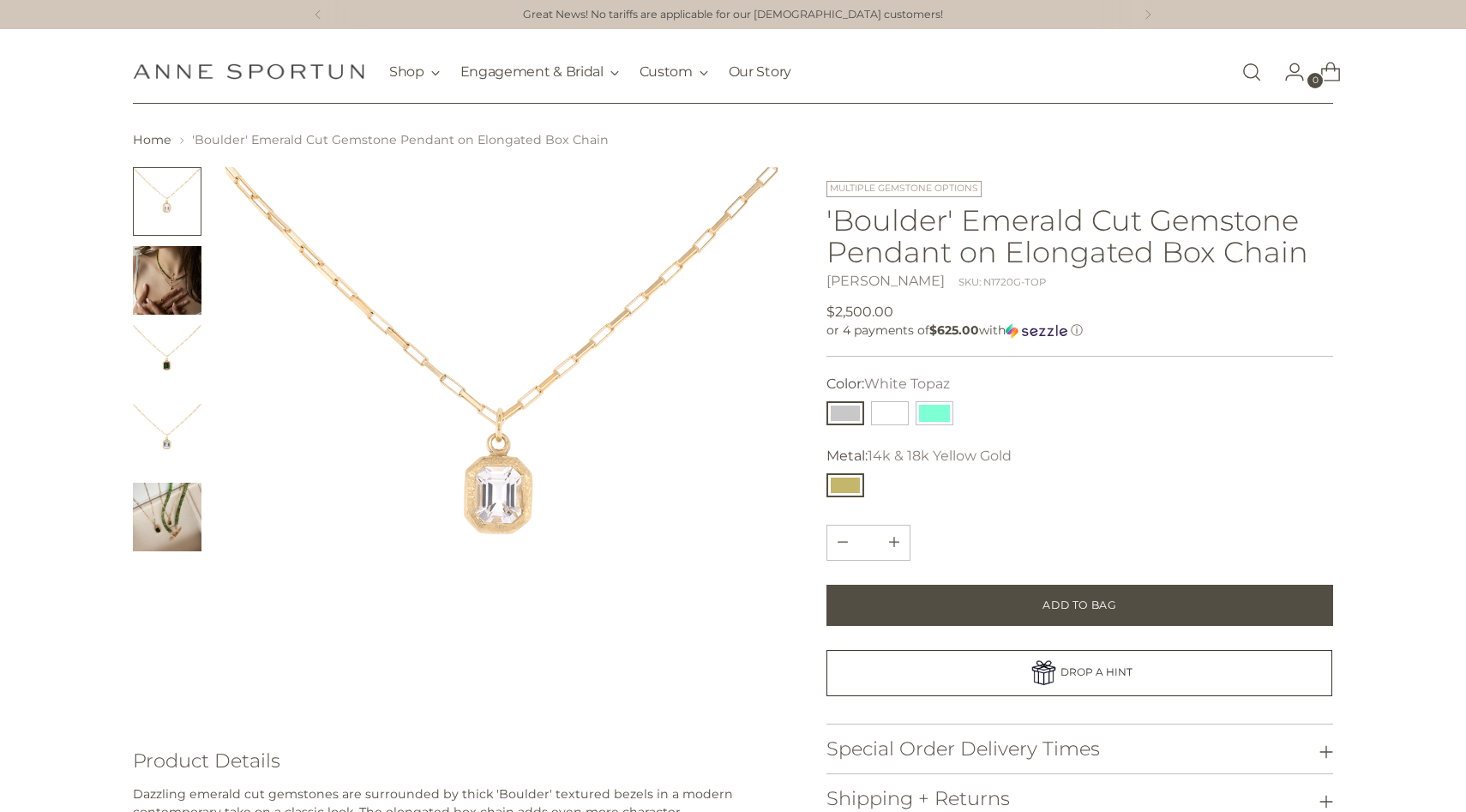
click at [162, 366] on img "Change image to image 3" at bounding box center [167, 359] width 69 height 69
click at [158, 458] on img "Change image to image 4" at bounding box center [167, 437] width 69 height 69
click at [156, 348] on img "Change image to image 3" at bounding box center [167, 359] width 69 height 69
click at [160, 302] on img "Change image to image 2" at bounding box center [167, 280] width 69 height 69
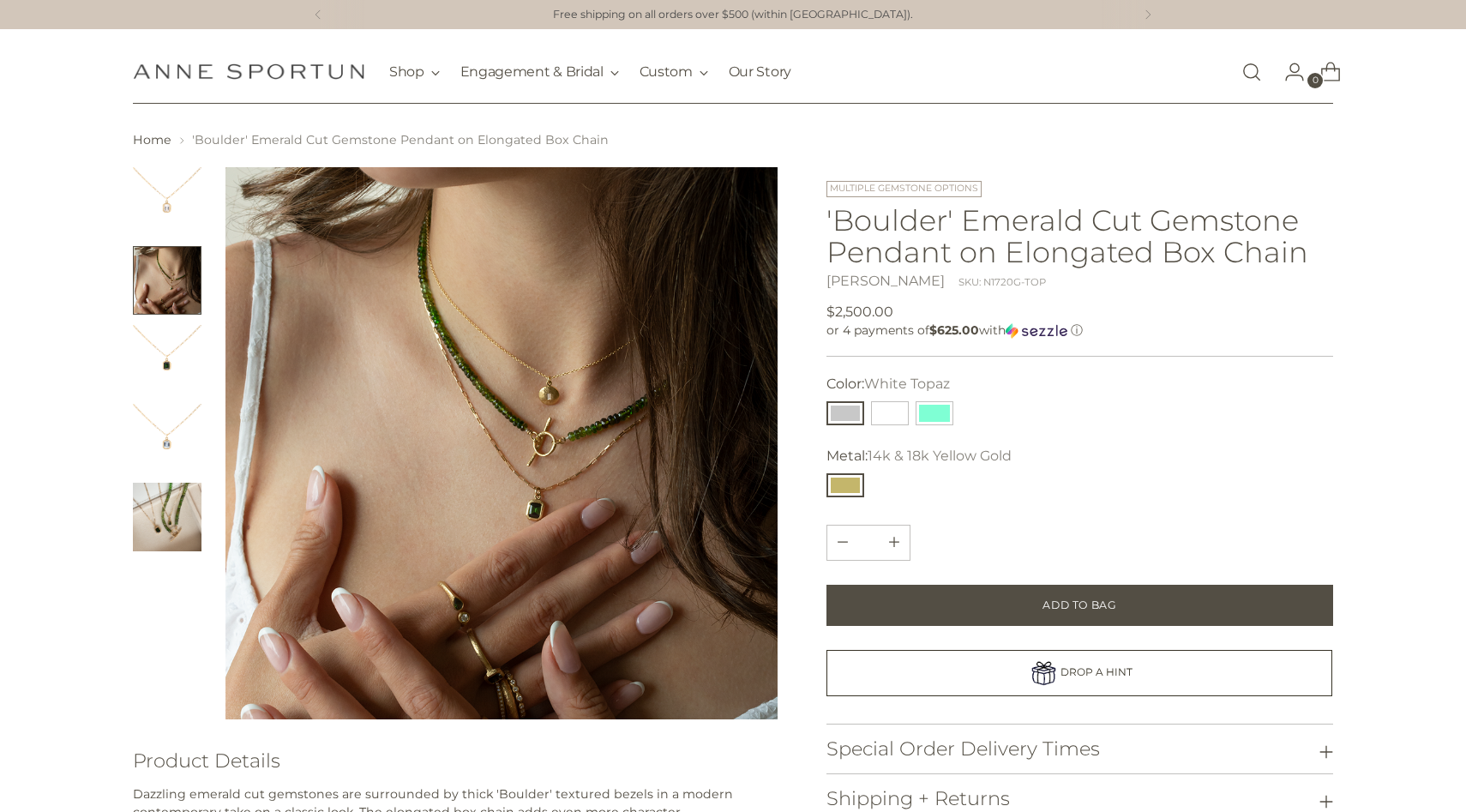
click at [154, 443] on img "Change image to image 4" at bounding box center [167, 437] width 69 height 69
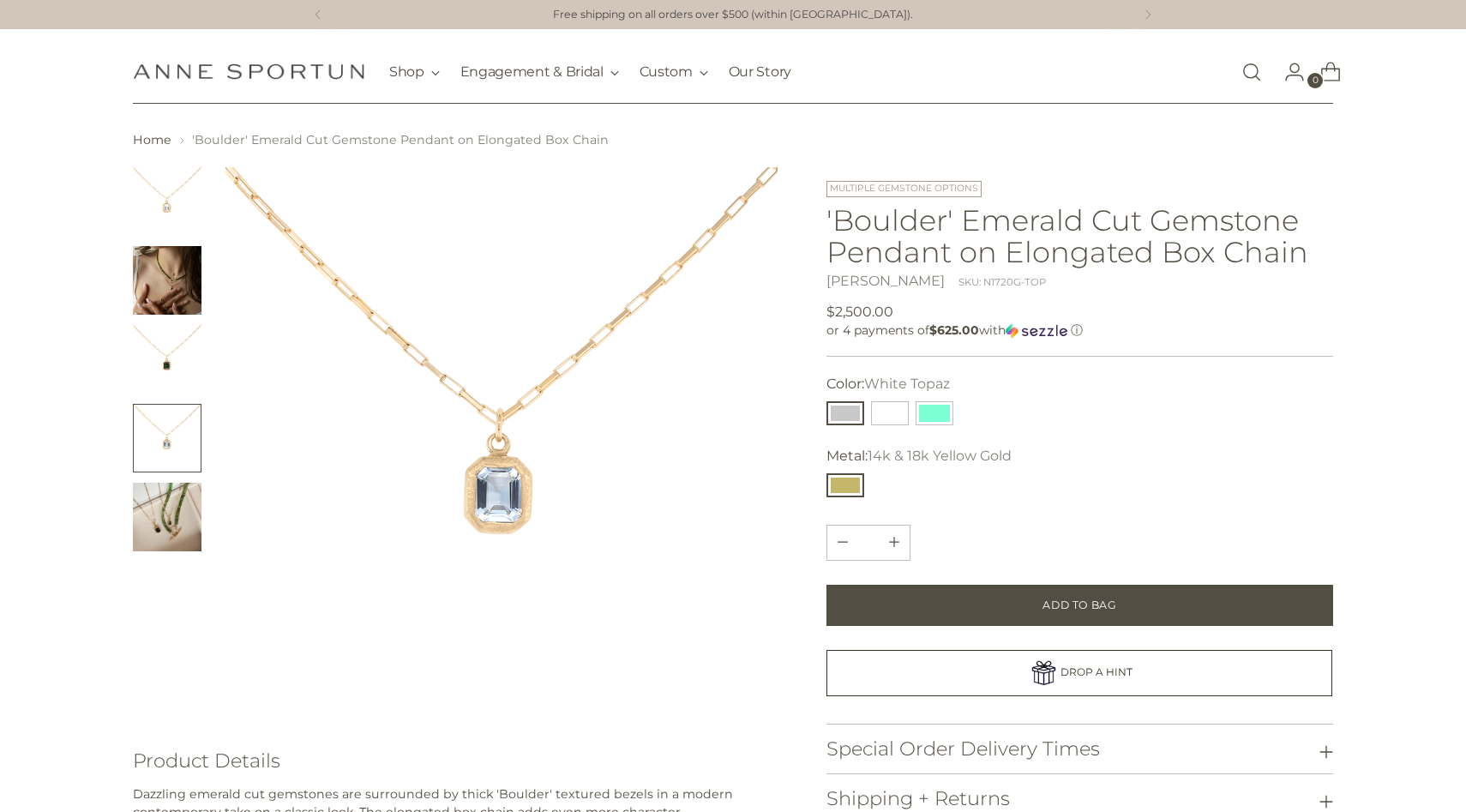
click at [154, 373] on img "Change image to image 3" at bounding box center [167, 359] width 69 height 69
click at [163, 443] on img "Change image to image 4" at bounding box center [167, 437] width 69 height 69
click at [156, 378] on img "Change image to image 3" at bounding box center [167, 359] width 69 height 69
click at [159, 525] on img "Change image to image 5" at bounding box center [167, 516] width 69 height 69
